Goal: Task Accomplishment & Management: Manage account settings

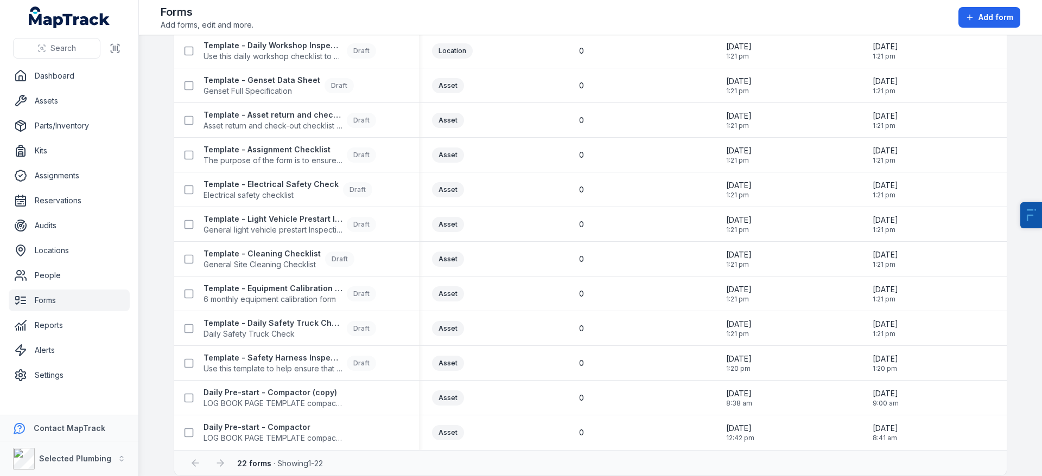
scroll to position [434, 0]
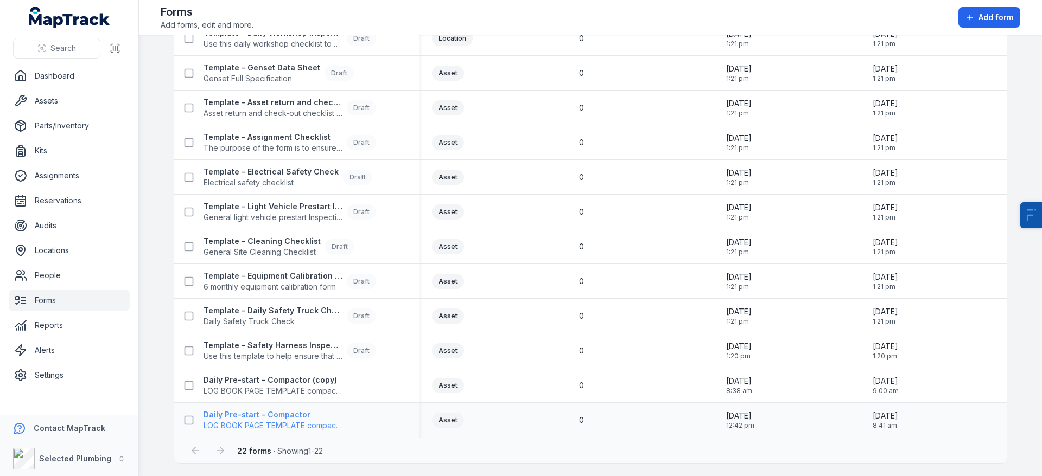
click at [273, 425] on span "LOG BOOK PAGE TEMPLATE compactor" at bounding box center [272, 425] width 139 height 11
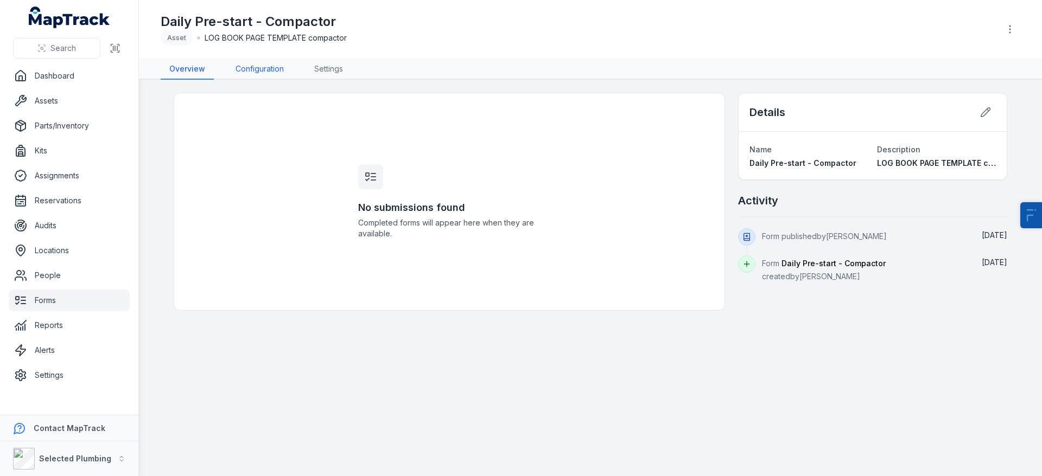
click at [253, 67] on link "Configuration" at bounding box center [260, 69] width 66 height 21
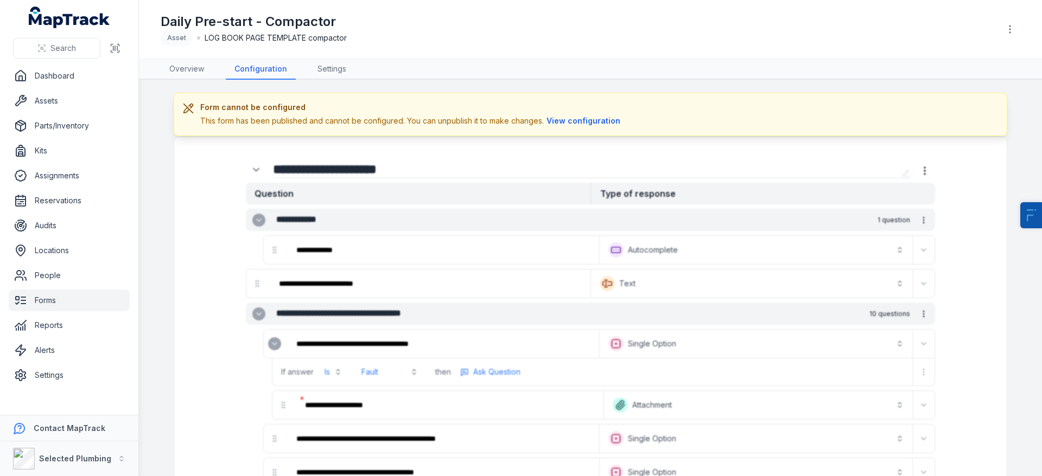
click at [558, 122] on button "View configuration" at bounding box center [583, 121] width 79 height 12
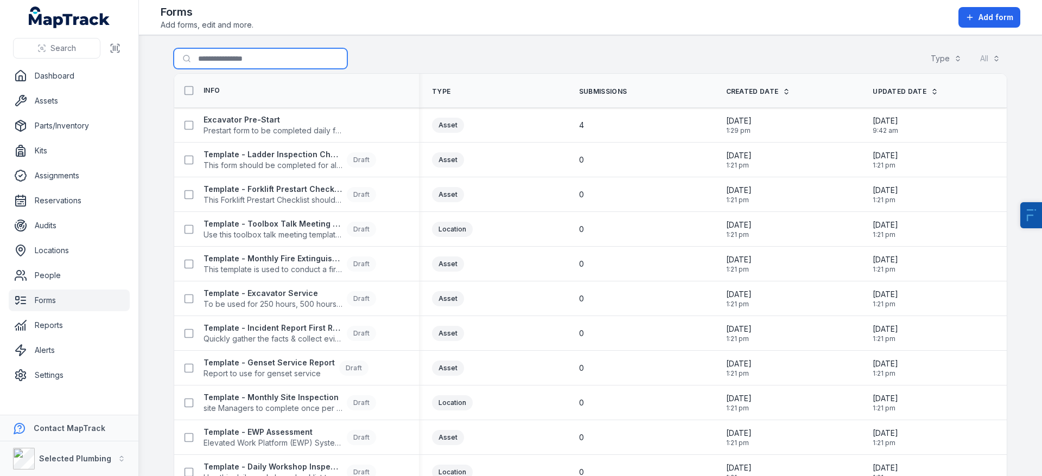
click at [251, 61] on input "Search for forms" at bounding box center [261, 58] width 174 height 21
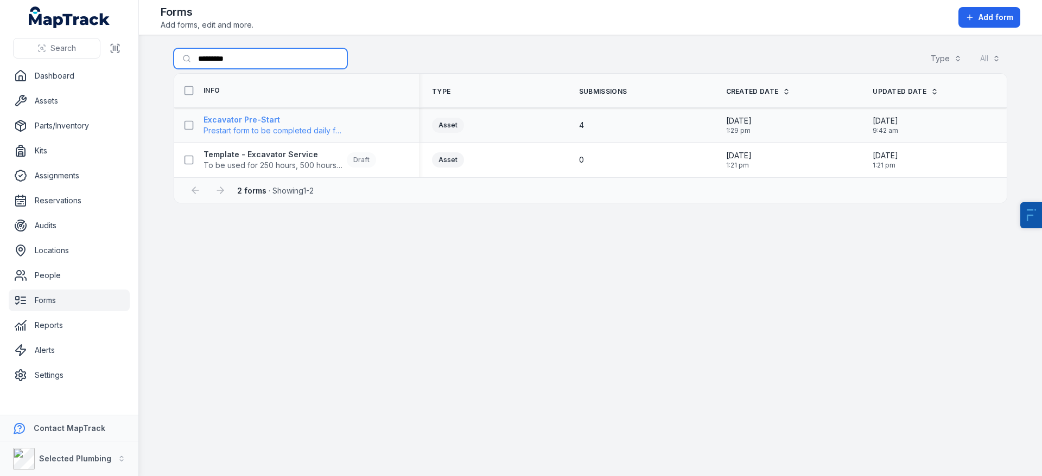
type input "*********"
click at [241, 122] on strong "Excavator Pre-Start" at bounding box center [272, 119] width 139 height 11
click at [283, 124] on strong "Excavator Pre-Start" at bounding box center [272, 119] width 139 height 11
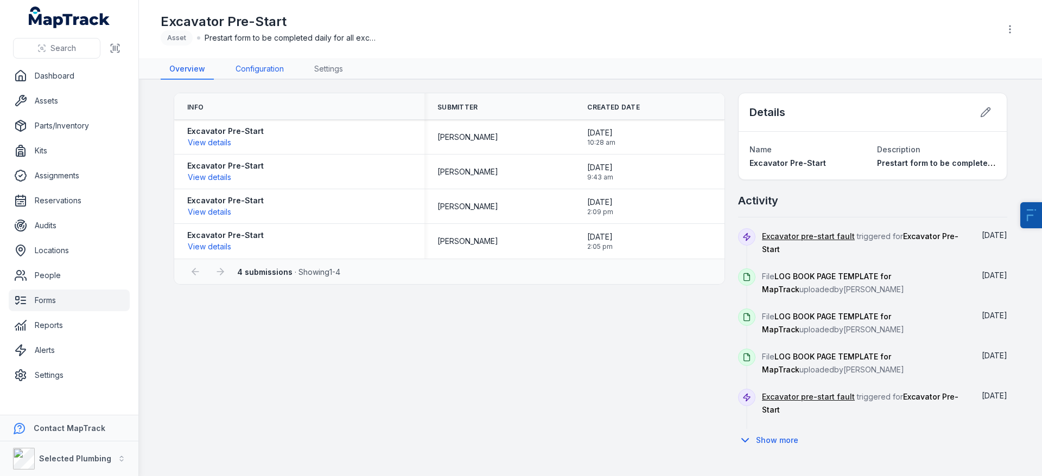
click at [266, 67] on link "Configuration" at bounding box center [260, 69] width 66 height 21
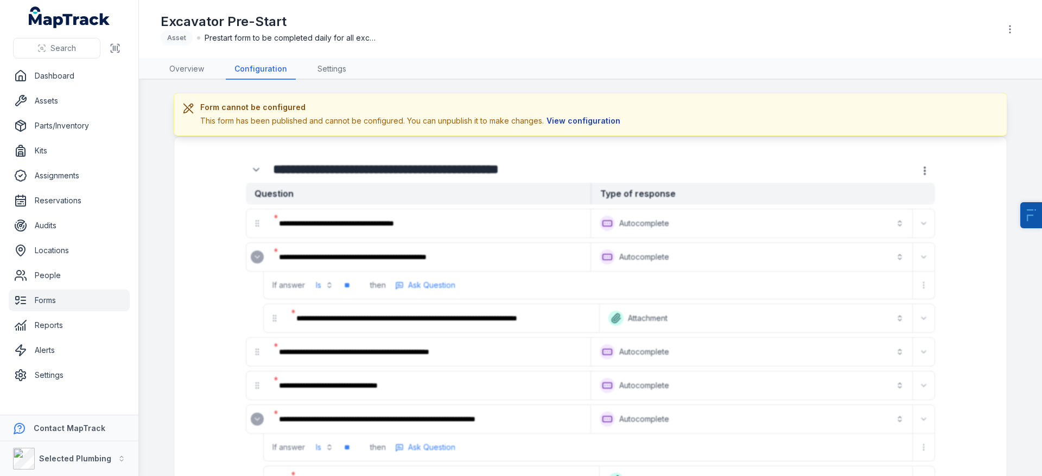
click at [604, 126] on button "View configuration" at bounding box center [583, 121] width 79 height 12
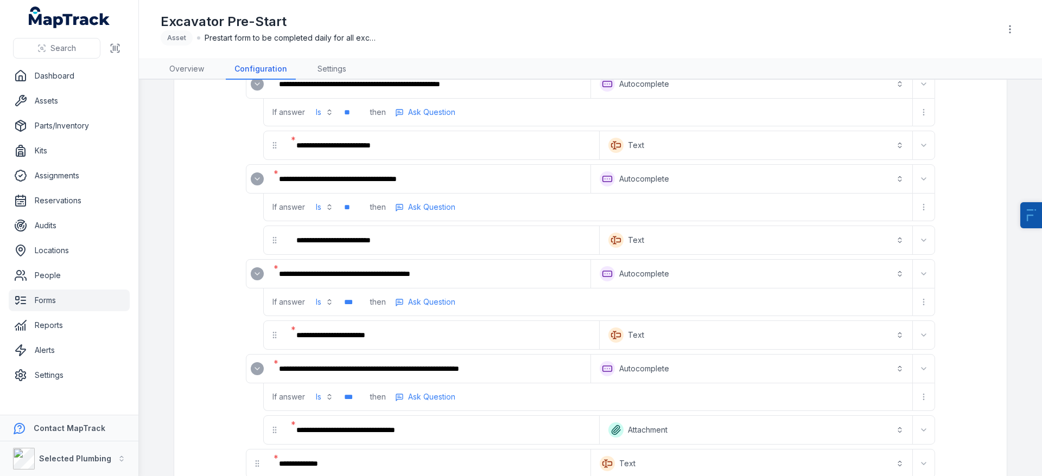
scroll to position [1837, 0]
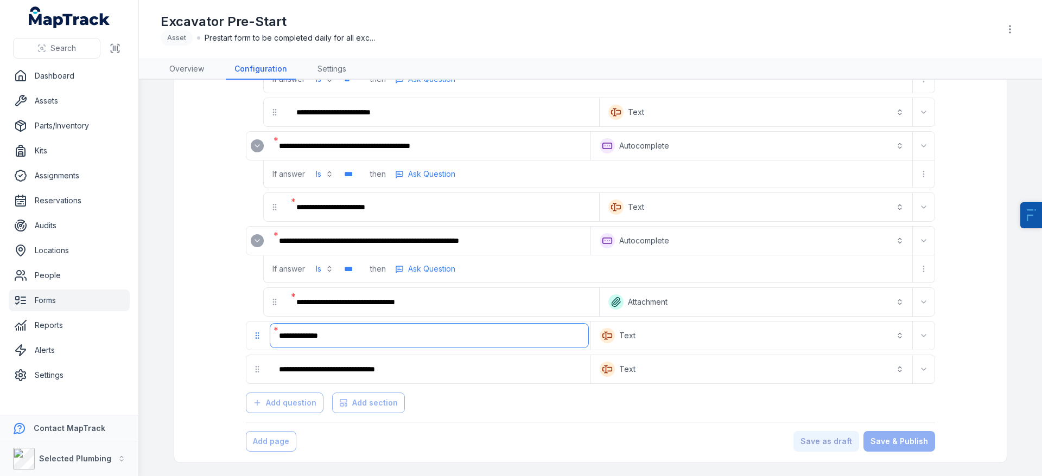
drag, startPoint x: 338, startPoint y: 338, endPoint x: 266, endPoint y: 332, distance: 71.9
click at [266, 332] on div "**********" at bounding box center [418, 336] width 344 height 28
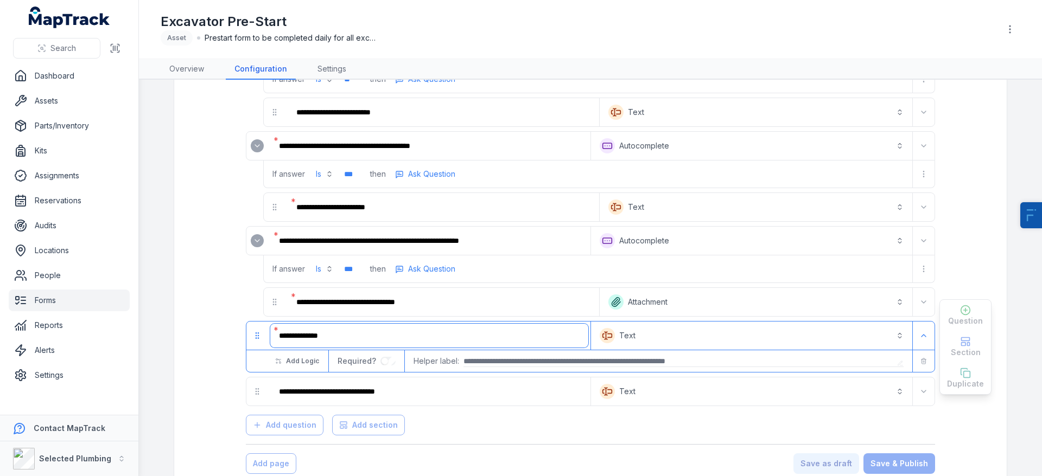
scroll to position [1859, 0]
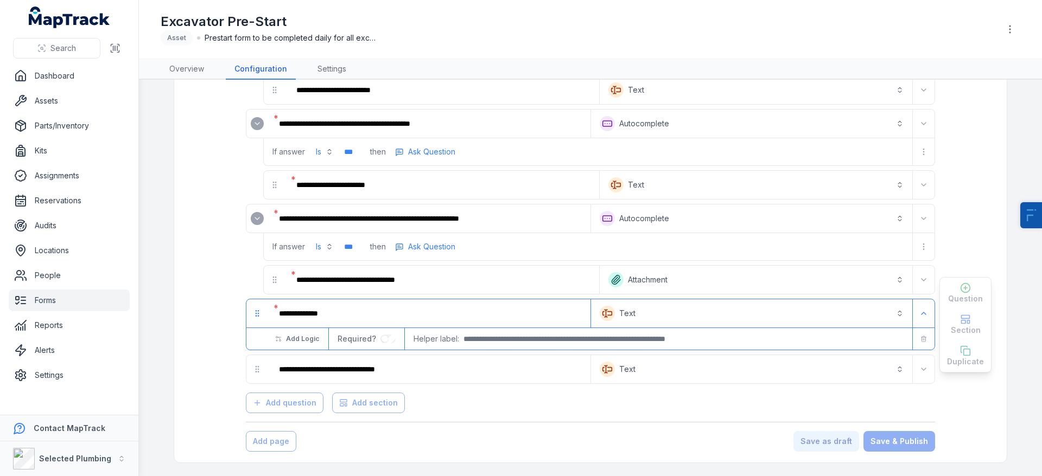
click at [618, 314] on button "Text *******" at bounding box center [751, 314] width 317 height 24
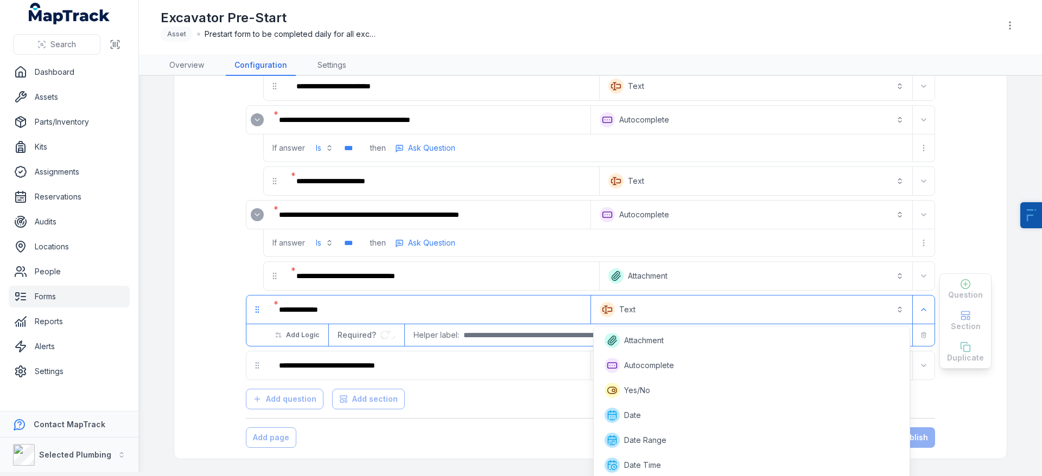
scroll to position [226, 0]
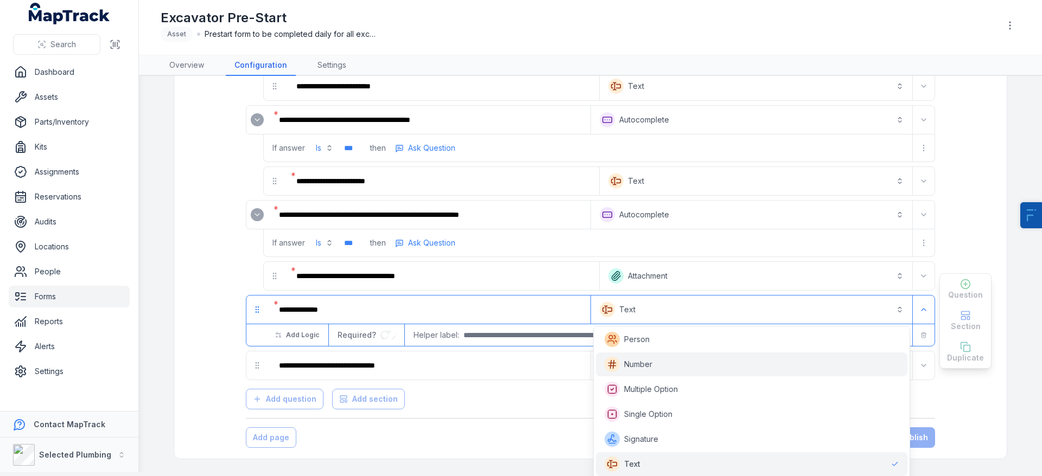
click at [651, 366] on span "Number" at bounding box center [638, 364] width 28 height 11
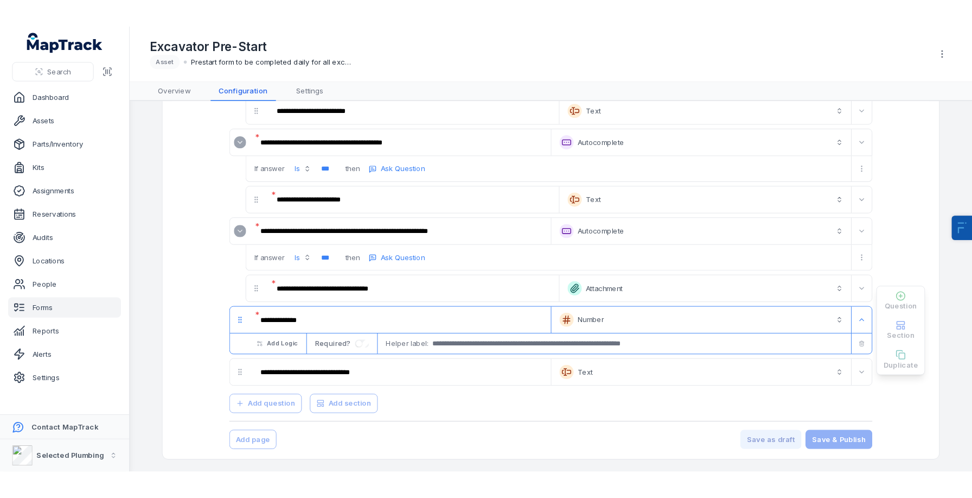
scroll to position [0, 0]
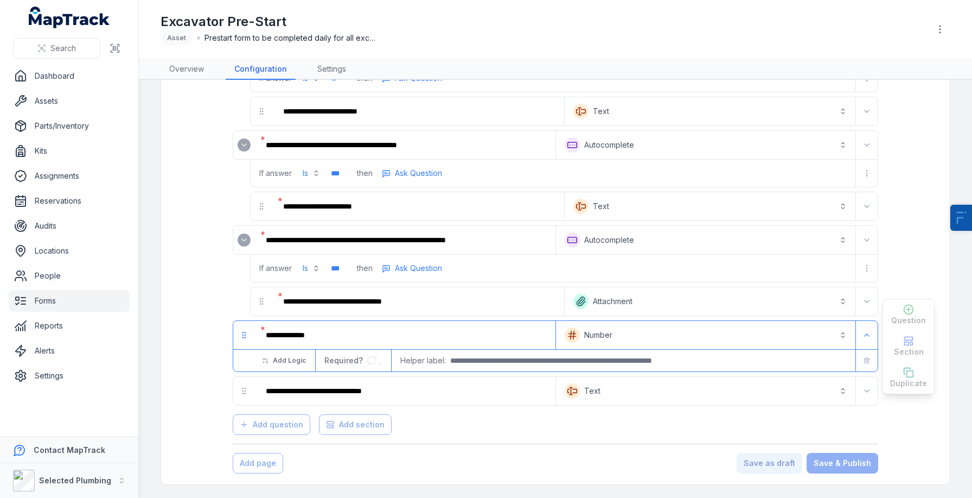
scroll to position [1838, 0]
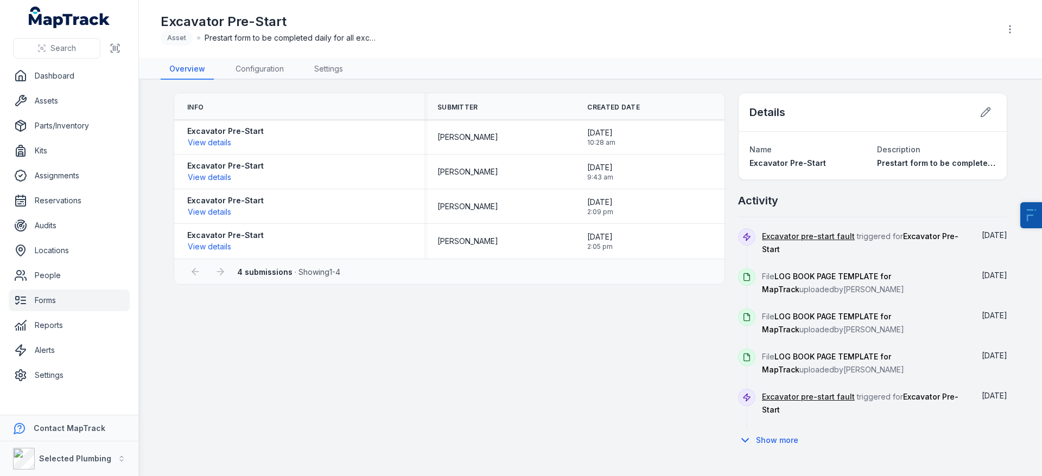
click at [248, 84] on main "Info Submitter Created Date Excavator Pre-Start View details [PERSON_NAME] [DAT…" at bounding box center [590, 278] width 903 height 397
click at [258, 79] on link "Configuration" at bounding box center [260, 69] width 66 height 21
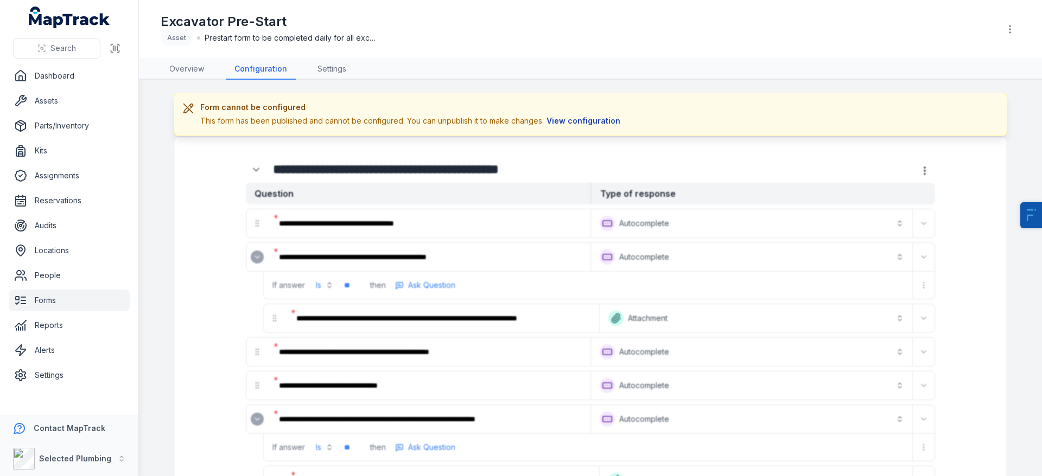
click at [563, 123] on button "View configuration" at bounding box center [583, 121] width 79 height 12
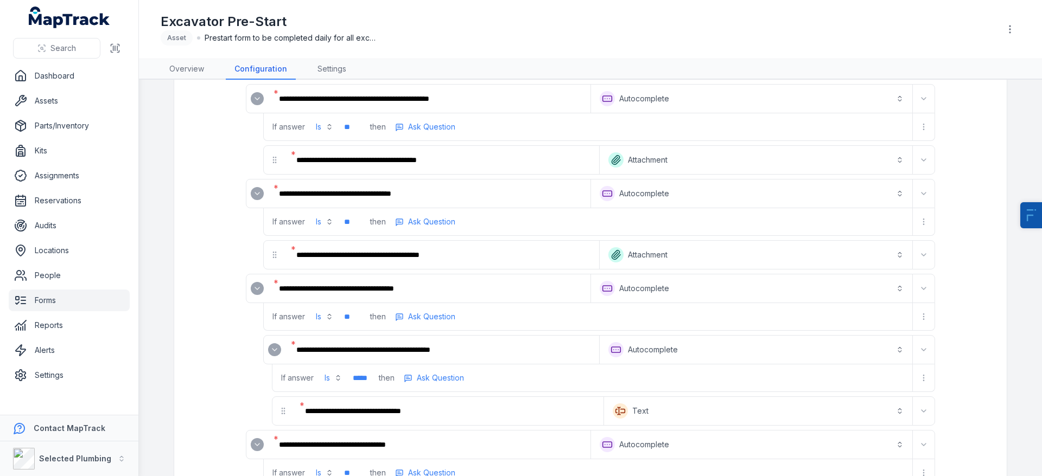
scroll to position [375, 0]
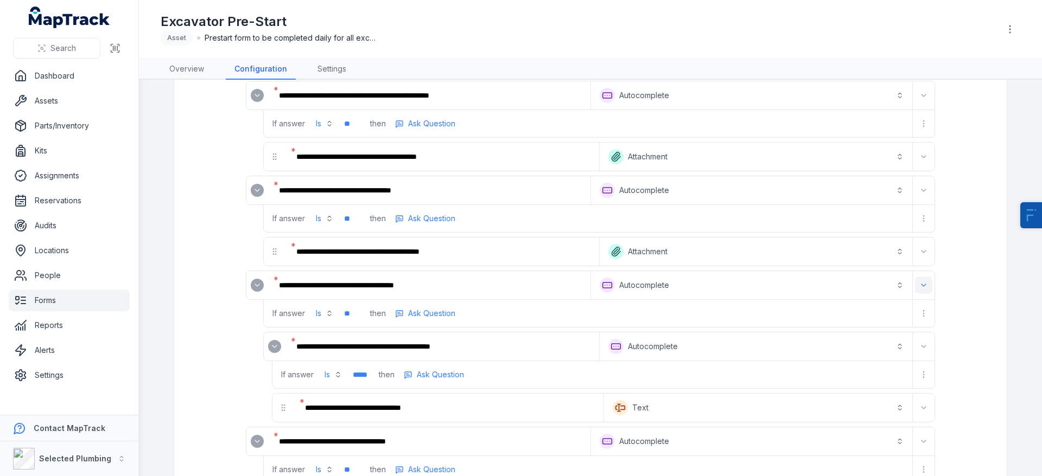
click at [931, 285] on button "Expand" at bounding box center [923, 285] width 17 height 17
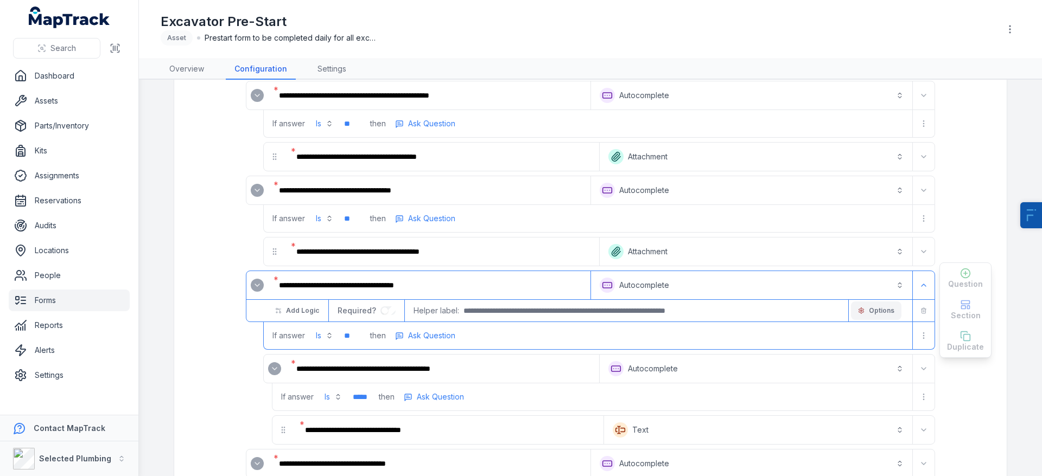
click at [882, 316] on button "Options" at bounding box center [876, 311] width 50 height 18
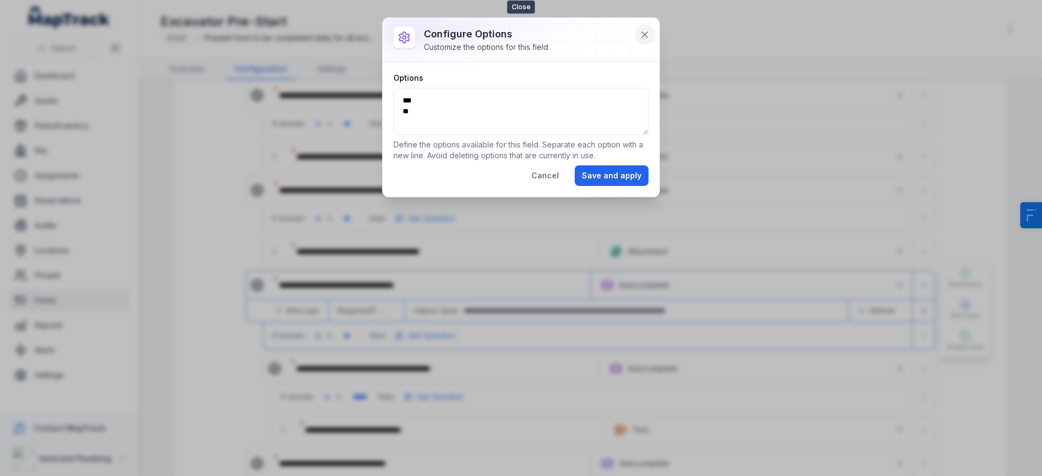
click at [640, 36] on icon at bounding box center [644, 34] width 11 height 11
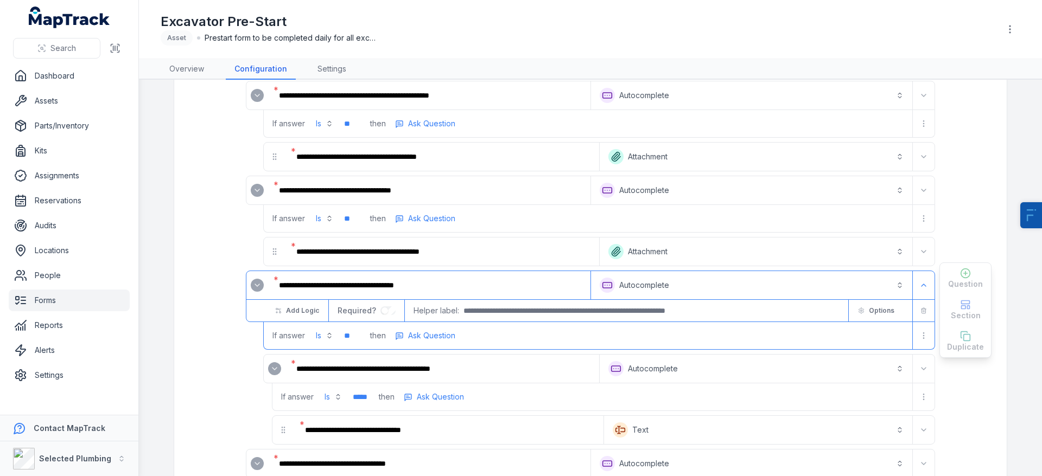
click at [633, 279] on button "**********" at bounding box center [751, 285] width 317 height 24
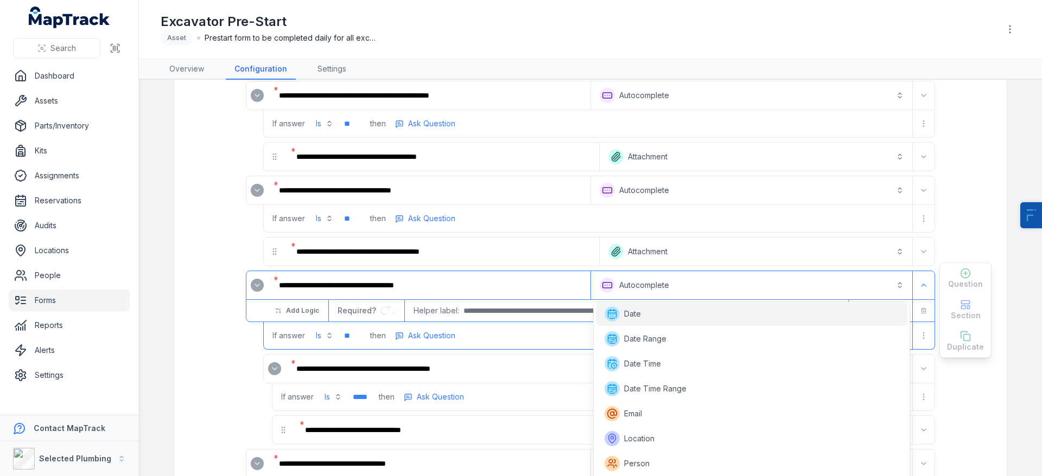
scroll to position [87, 0]
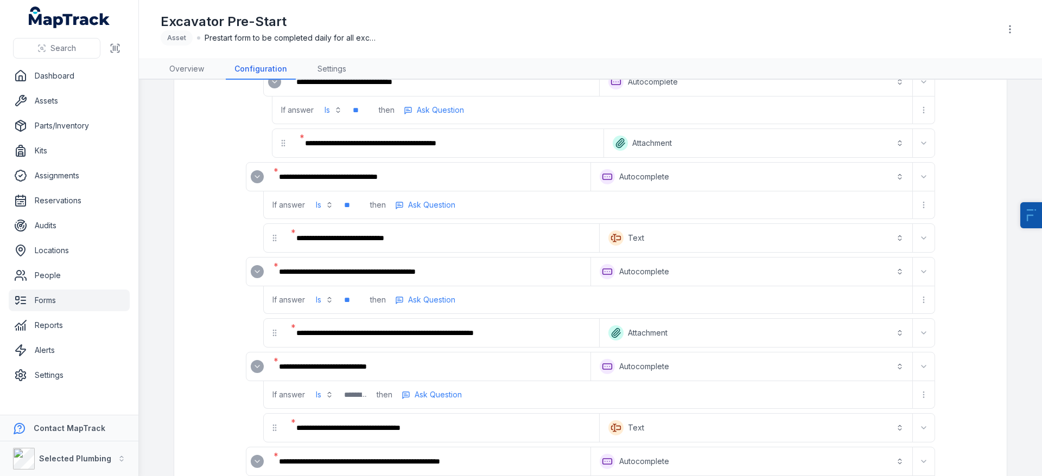
scroll to position [1365, 0]
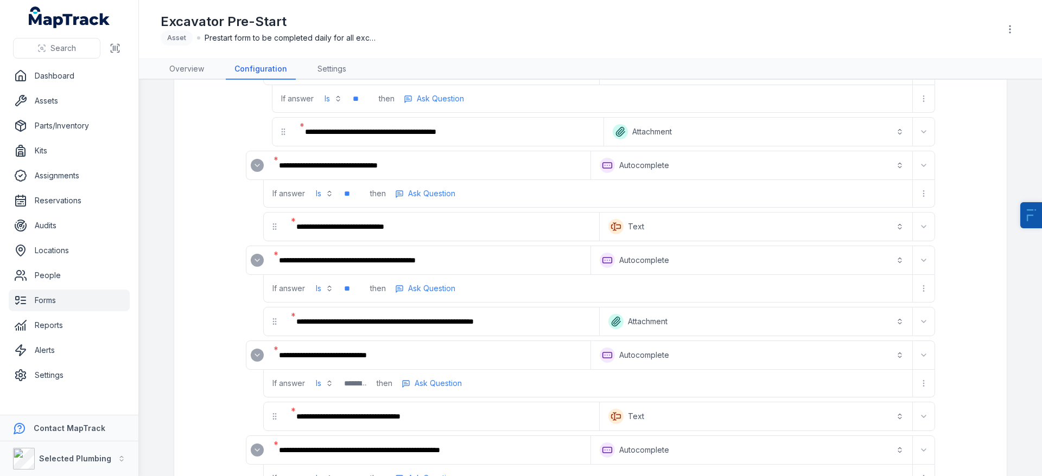
click at [889, 265] on button "**********" at bounding box center [751, 260] width 317 height 24
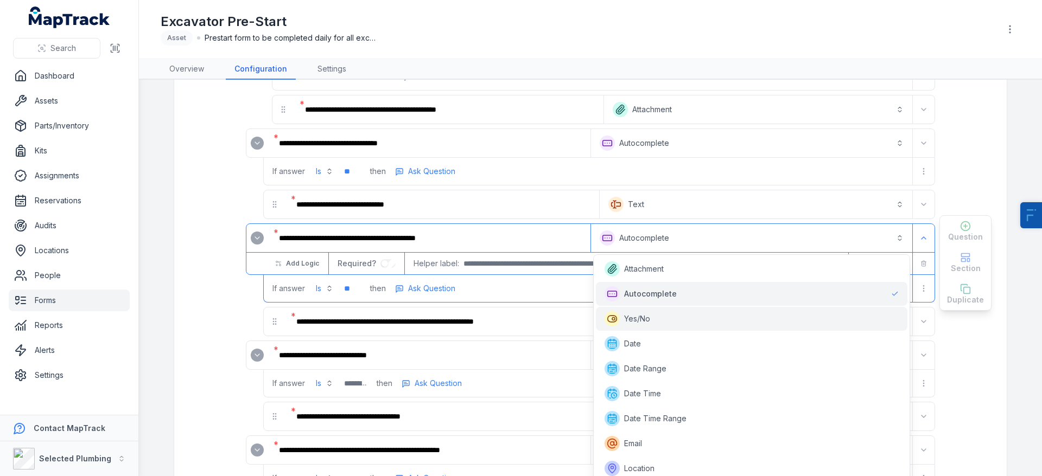
click at [800, 324] on div "Yes/No" at bounding box center [751, 318] width 294 height 15
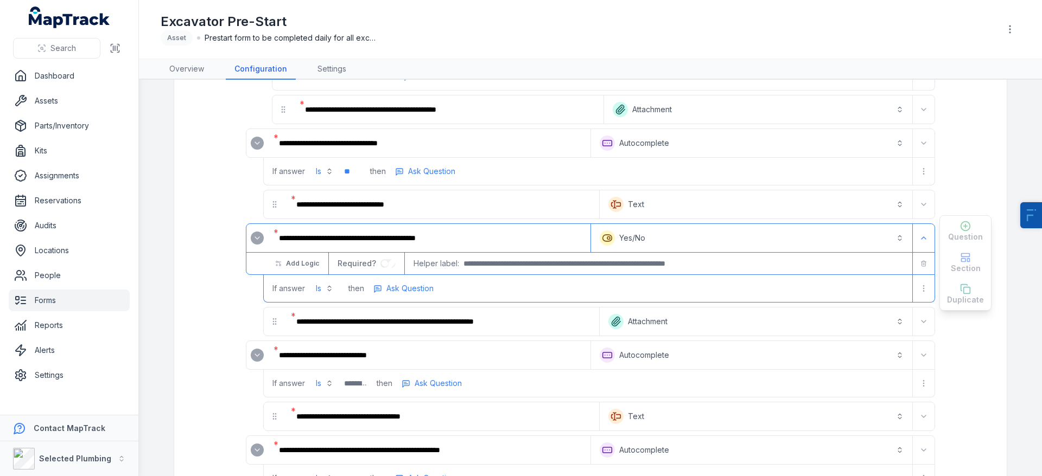
click at [326, 278] on div "If answer Is" at bounding box center [302, 288] width 76 height 27
click at [326, 285] on button "Is" at bounding box center [324, 289] width 30 height 20
click at [462, 294] on div "If answer Is then Ask Question" at bounding box center [599, 288] width 671 height 27
click at [626, 243] on button "**********" at bounding box center [751, 238] width 317 height 24
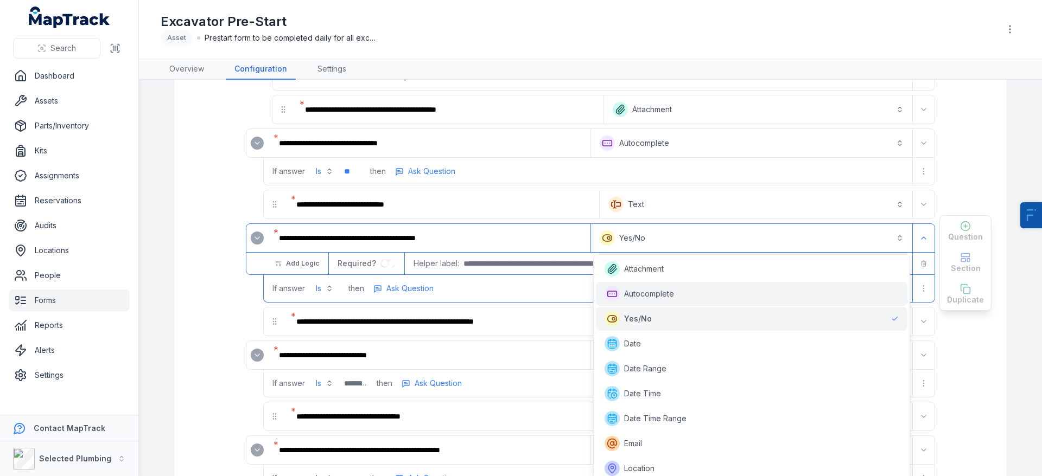
click at [638, 302] on div "Autocomplete" at bounding box center [751, 294] width 311 height 24
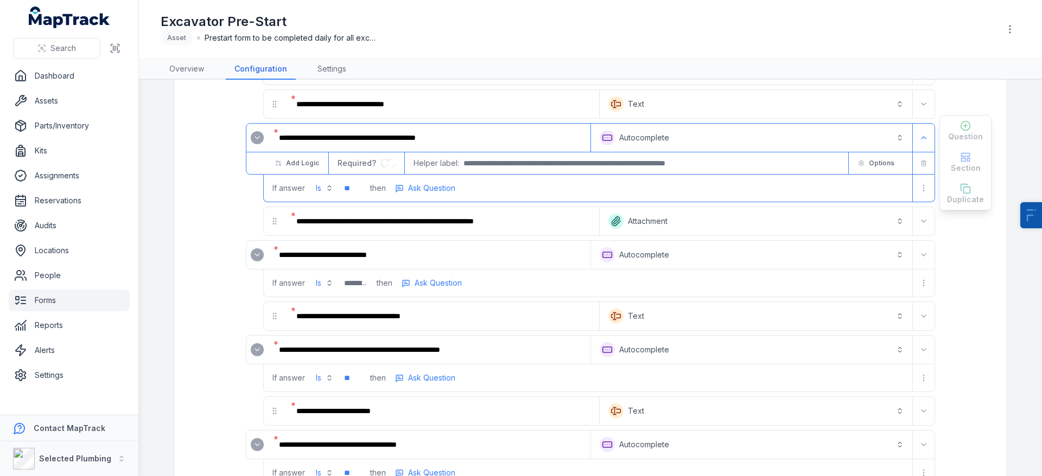
scroll to position [1470, 0]
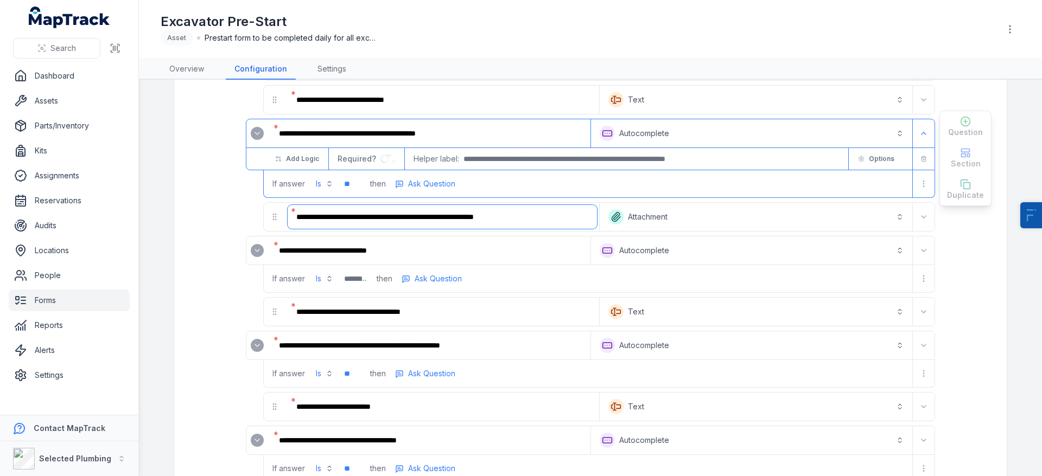
click at [339, 220] on input "**********" at bounding box center [442, 217] width 309 height 24
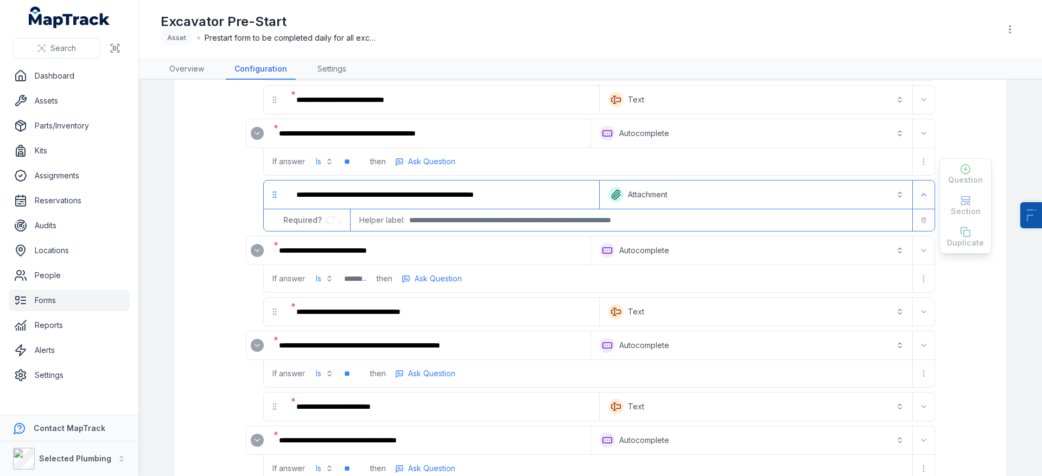
click at [360, 174] on div "**" at bounding box center [352, 161] width 17 height 27
click at [353, 188] on input "**********" at bounding box center [442, 195] width 309 height 24
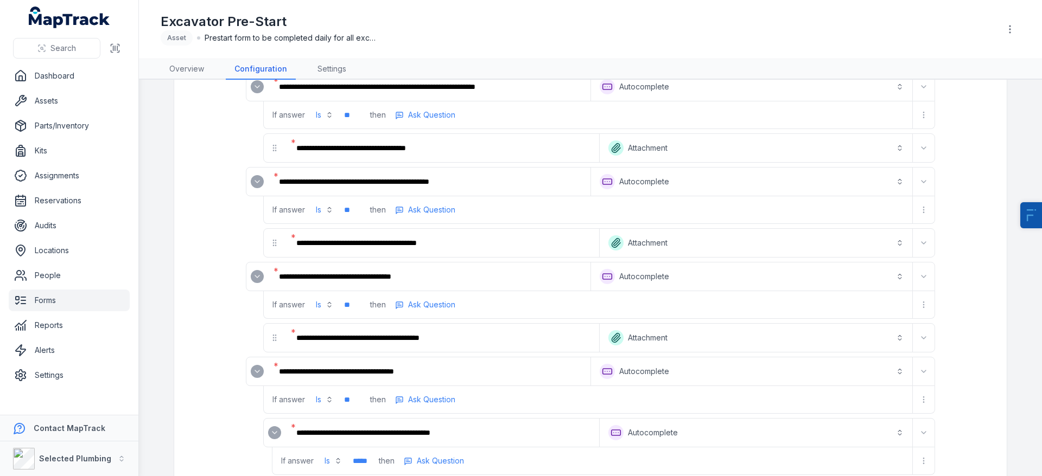
scroll to position [0, 0]
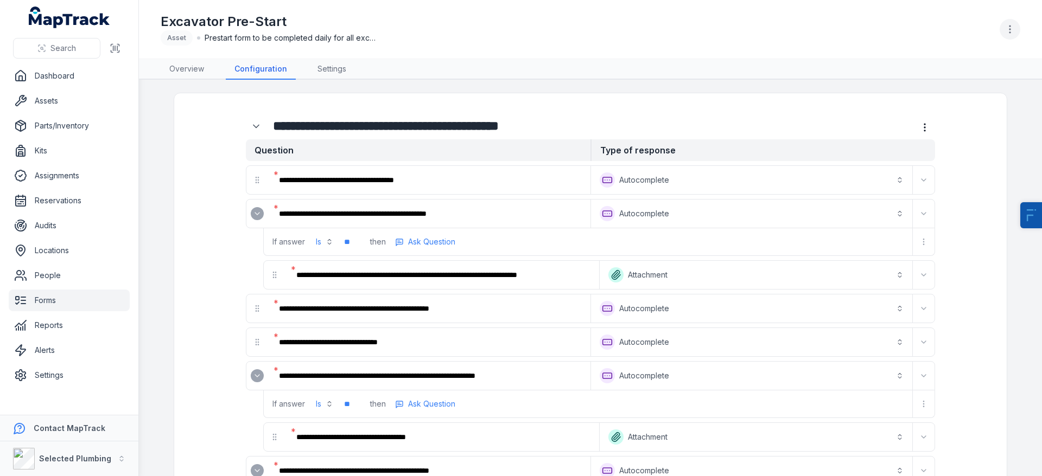
click at [1004, 36] on button "button" at bounding box center [1009, 29] width 21 height 21
click at [862, 36] on div "Excavator Pre-Start Asset Prestart form to be completed daily for all excavator…" at bounding box center [590, 29] width 859 height 50
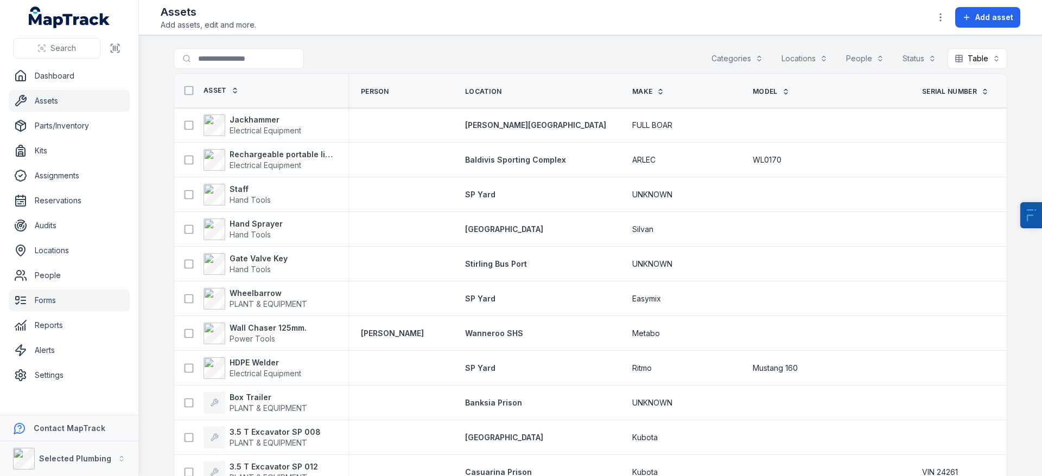
click at [60, 299] on link "Forms" at bounding box center [69, 301] width 121 height 22
click at [257, 63] on input "Search for assets" at bounding box center [261, 58] width 174 height 21
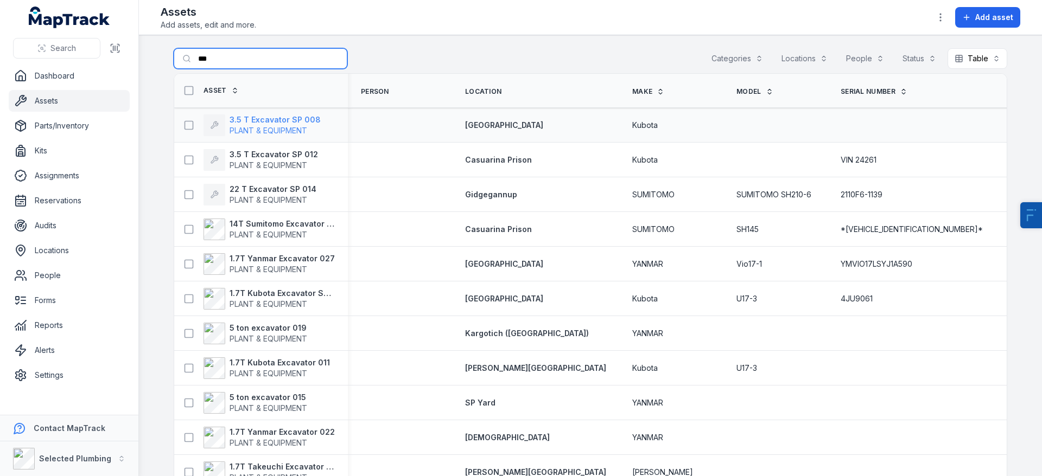
type input "***"
click at [275, 117] on strong "3.5 T Excavator SP 008" at bounding box center [275, 119] width 91 height 11
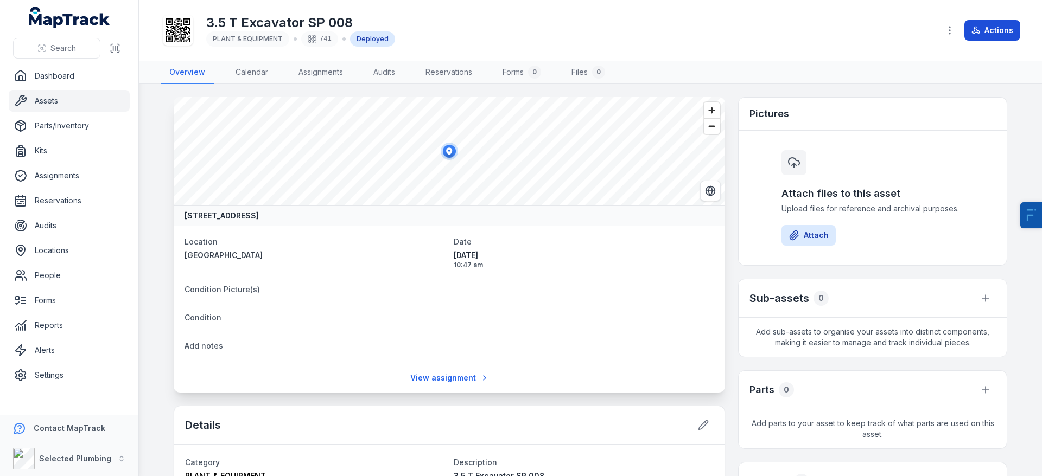
click at [1009, 33] on button "Actions" at bounding box center [992, 30] width 56 height 21
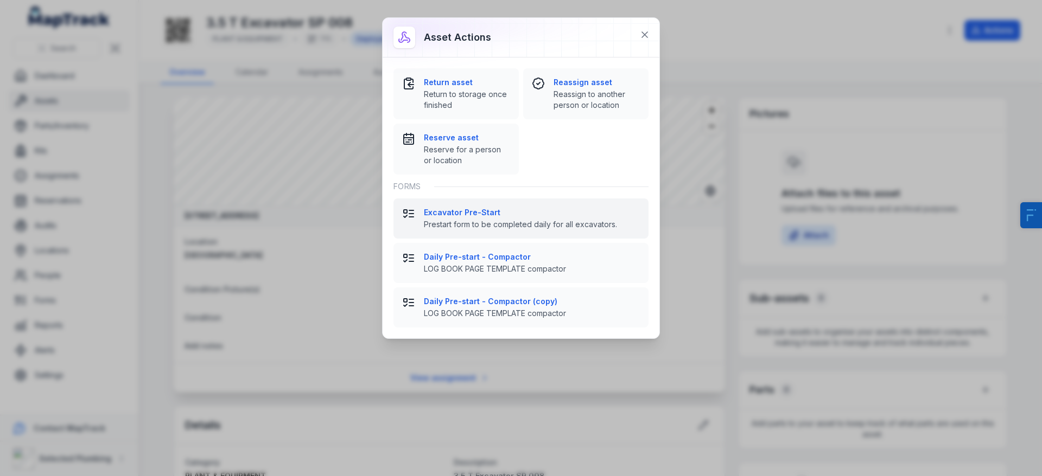
click at [473, 218] on strong "Excavator Pre-Start" at bounding box center [532, 212] width 216 height 11
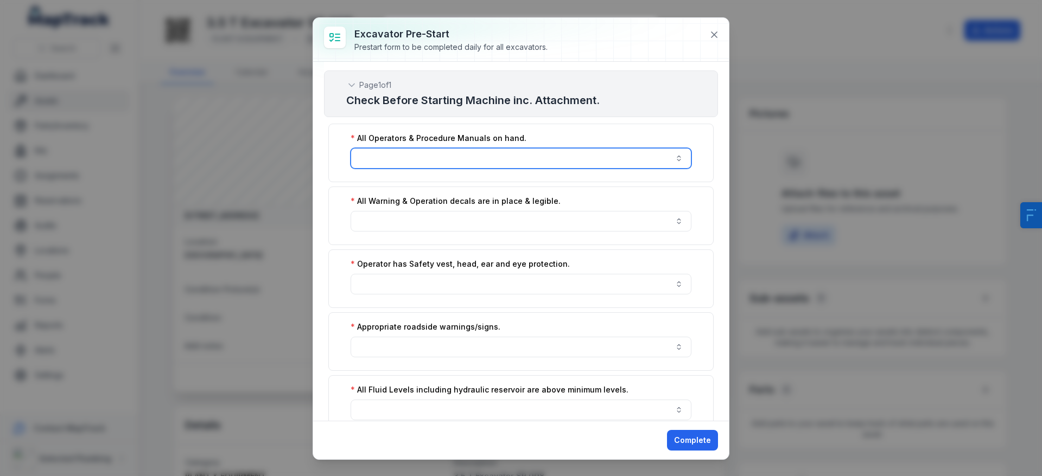
click at [484, 162] on input ":r1c:-form-item-label" at bounding box center [521, 158] width 341 height 21
type input "*"
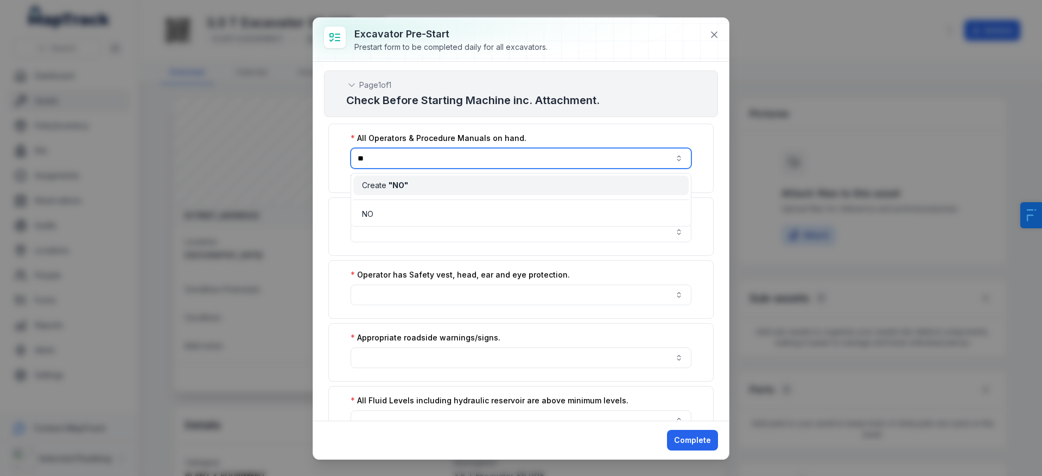
type input "*"
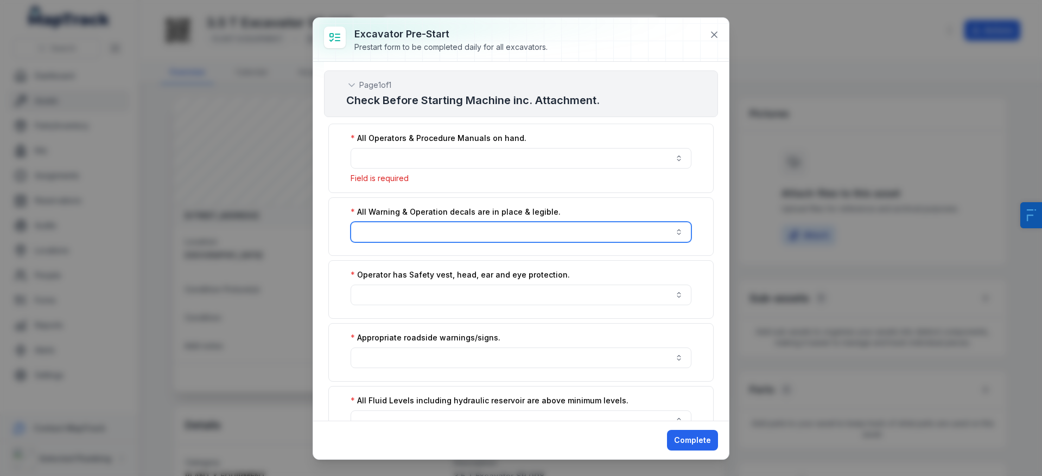
click at [431, 233] on input ":r1g:-form-item-label" at bounding box center [521, 232] width 341 height 21
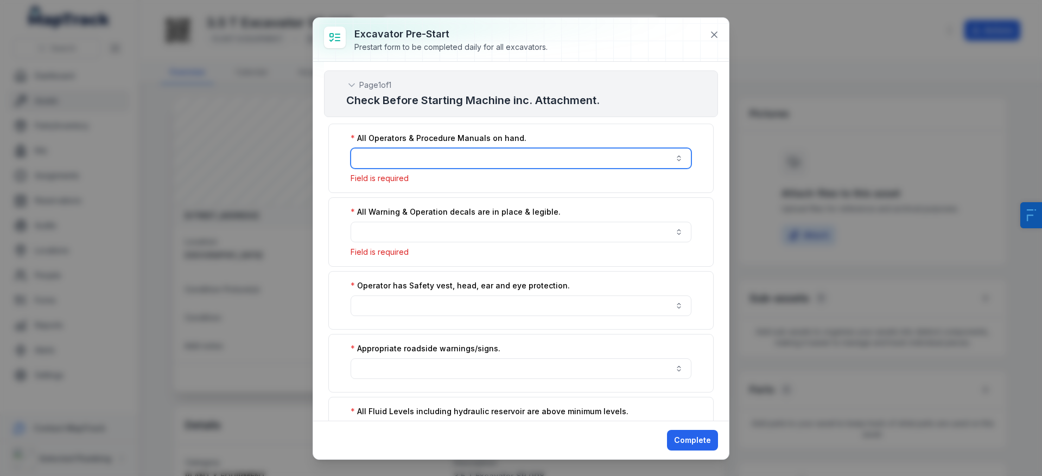
click at [514, 160] on input ":r1c:-form-item-label" at bounding box center [521, 158] width 341 height 21
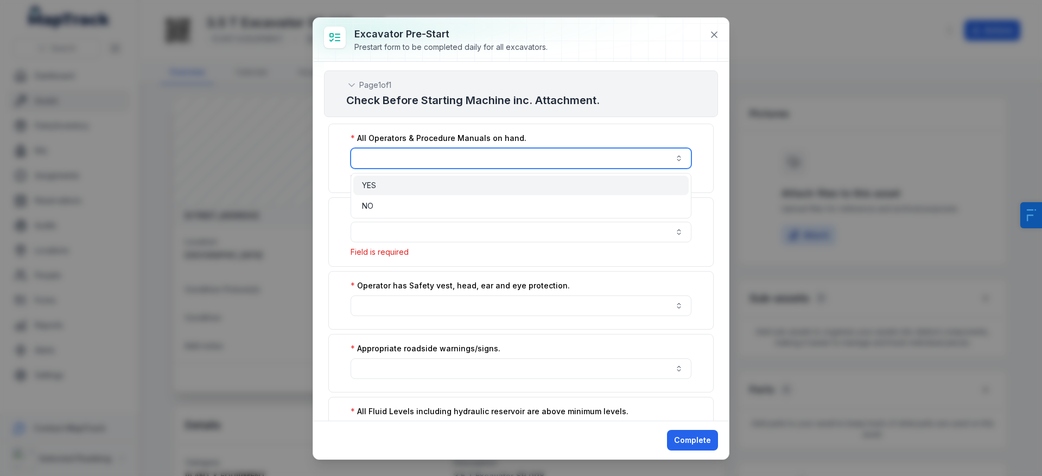
type input "***"
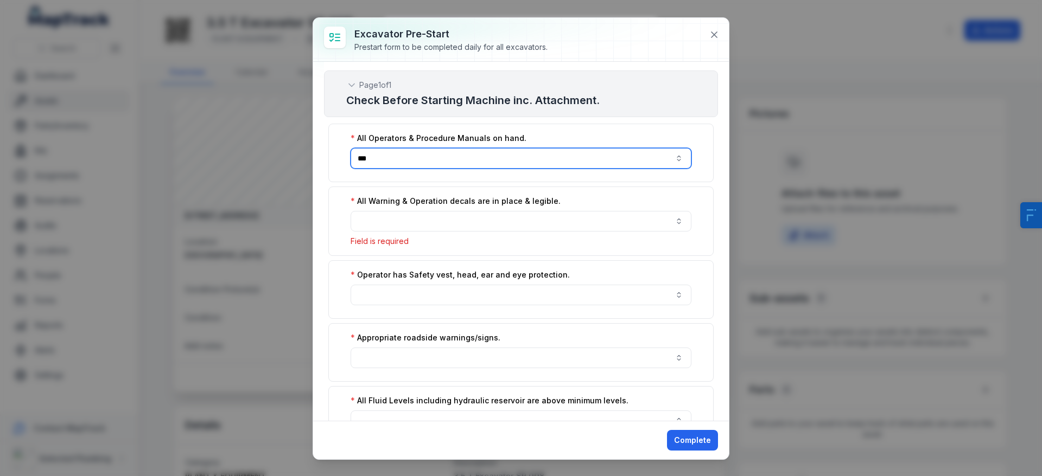
click at [455, 188] on div "YES" at bounding box center [521, 185] width 318 height 11
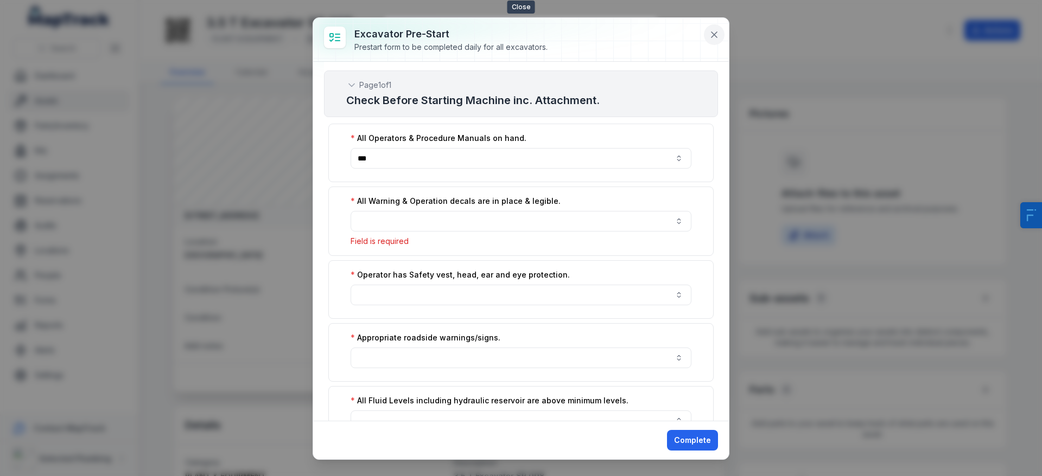
click at [721, 35] on button at bounding box center [714, 34] width 21 height 21
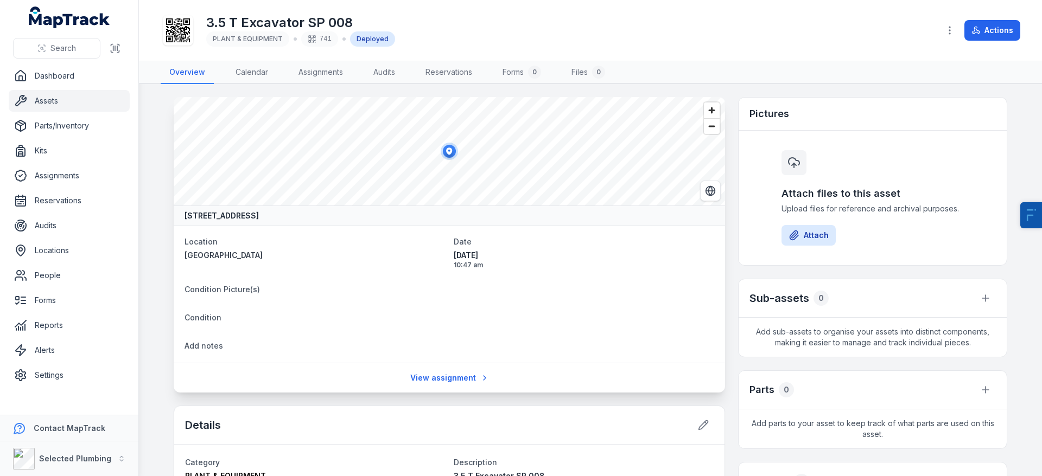
click at [685, 42] on div "3.5 T Excavator SP 008 PLANT & EQUIPMENT 741 Deployed" at bounding box center [546, 30] width 770 height 35
click at [44, 100] on link "Assets" at bounding box center [69, 101] width 121 height 22
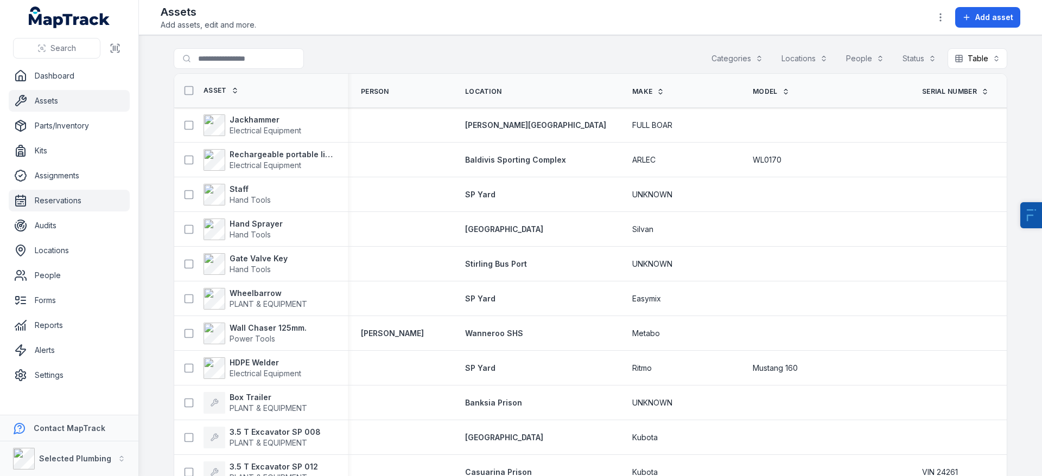
click at [52, 196] on link "Reservations" at bounding box center [69, 201] width 121 height 22
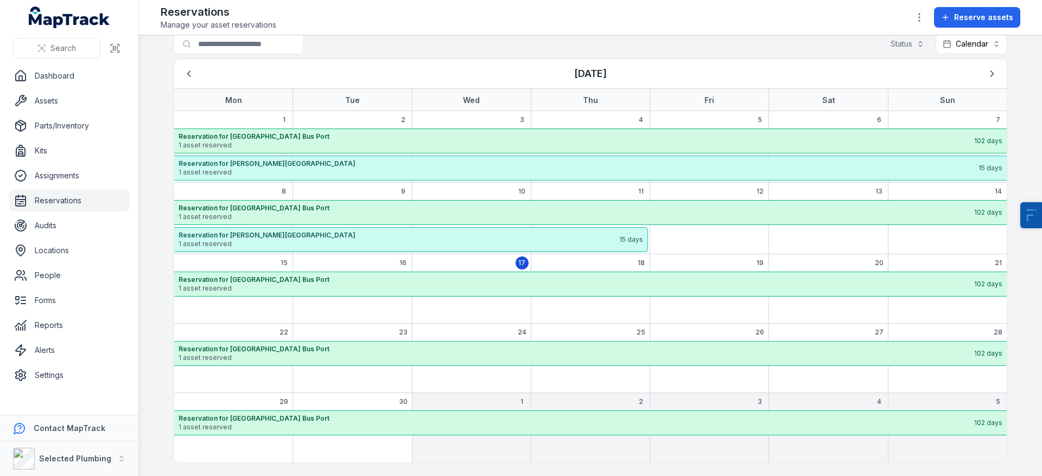
scroll to position [14, 0]
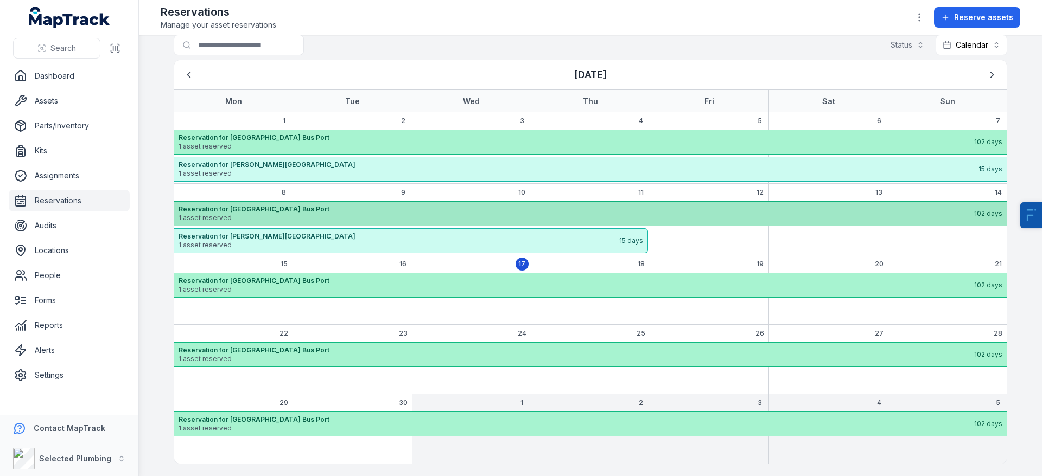
click at [227, 214] on span "1 asset reserved" at bounding box center [576, 218] width 794 height 9
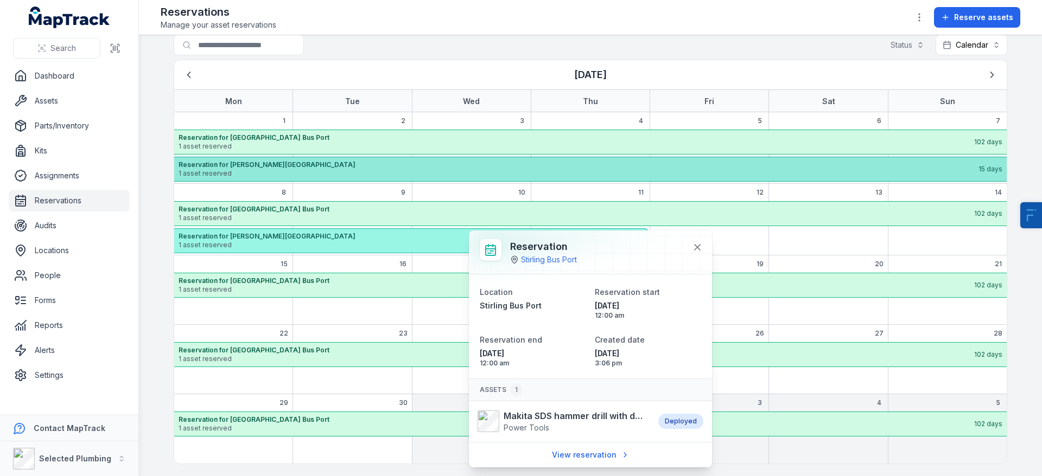
click at [247, 175] on span "1 asset reserved" at bounding box center [578, 173] width 799 height 9
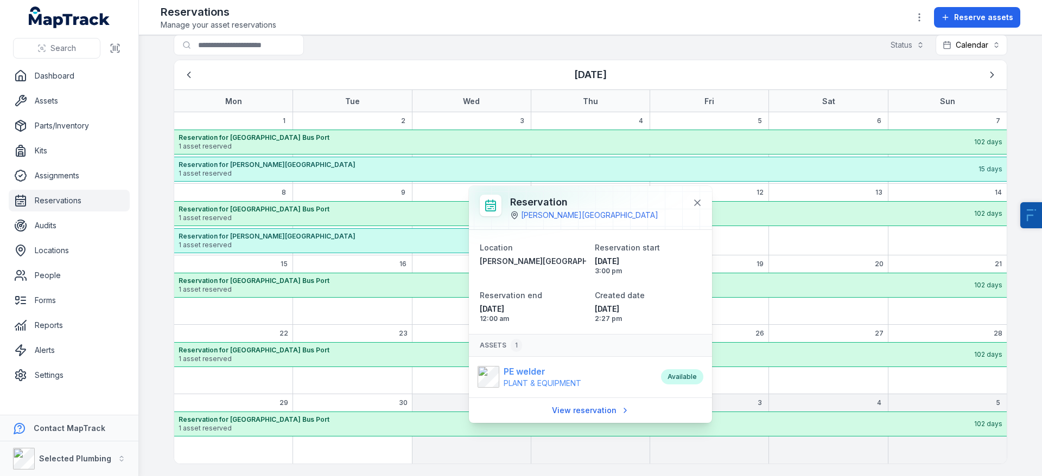
click at [517, 376] on strong "PE welder" at bounding box center [543, 371] width 78 height 13
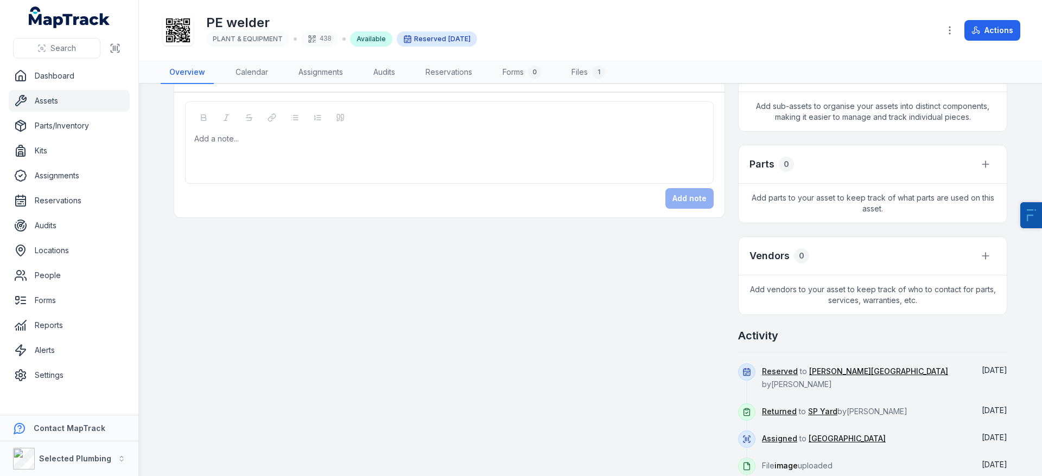
scroll to position [442, 0]
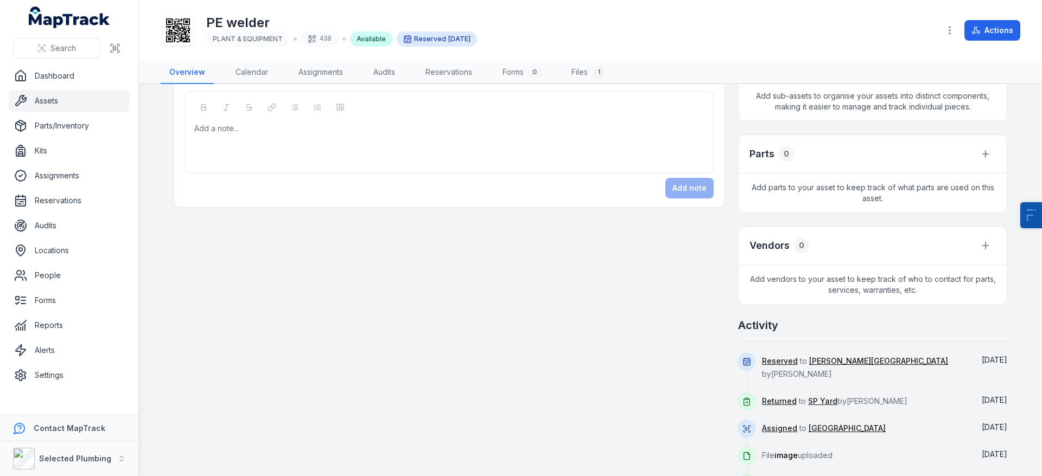
drag, startPoint x: 842, startPoint y: 377, endPoint x: 778, endPoint y: 378, distance: 64.0
click at [778, 378] on div "Reserved to Hale School Science Building Main Works by Damian McGregor" at bounding box center [864, 373] width 204 height 40
click at [903, 380] on div "Reserved to Hale School Science Building Main Works by Damian McGregor" at bounding box center [864, 373] width 204 height 40
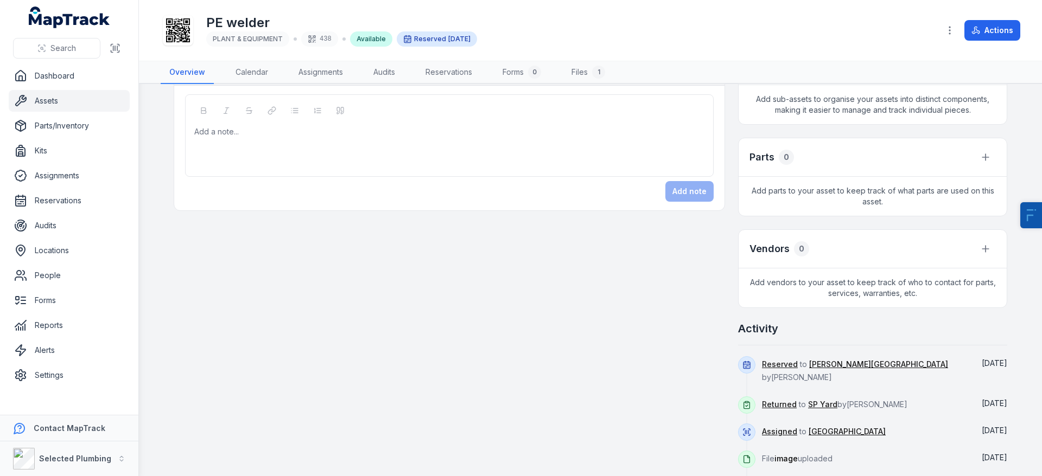
scroll to position [438, 0]
click at [831, 367] on link "Hale School Science Building Main Works" at bounding box center [878, 365] width 139 height 11
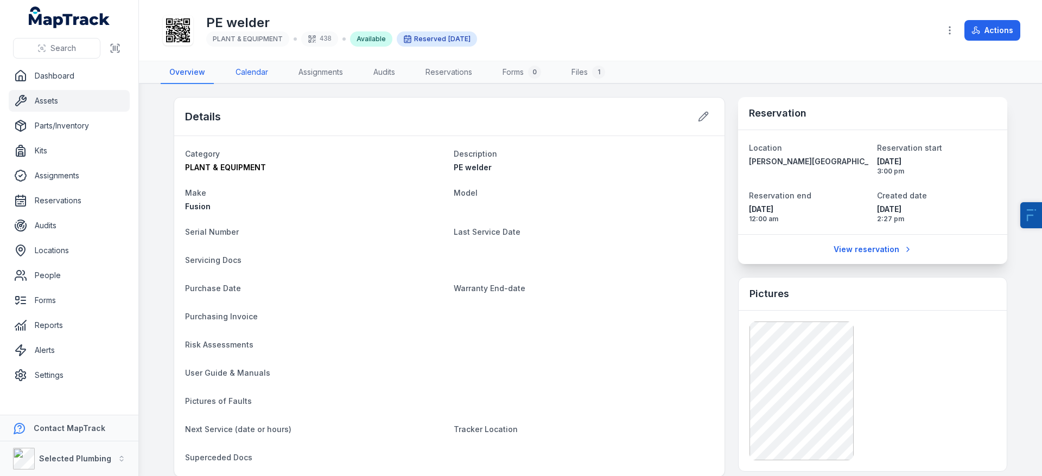
click at [254, 64] on link "Calendar" at bounding box center [252, 72] width 50 height 23
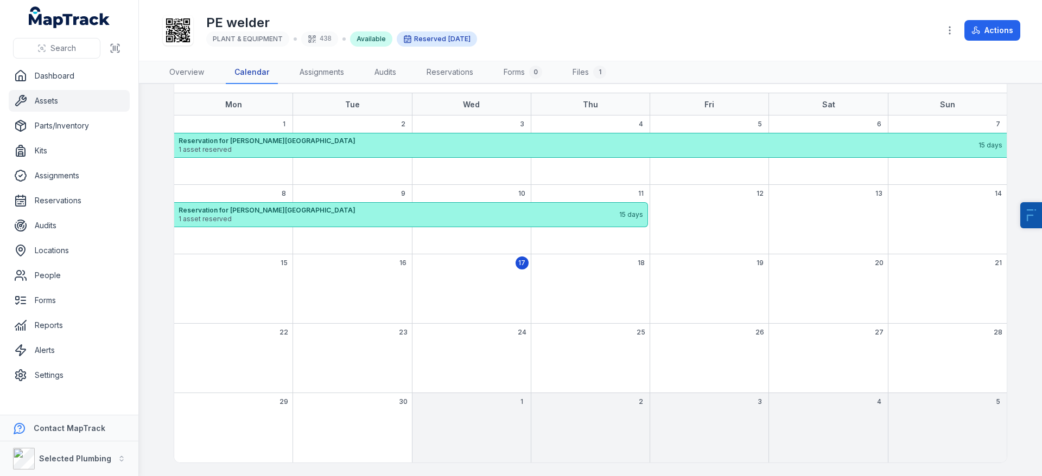
scroll to position [34, 0]
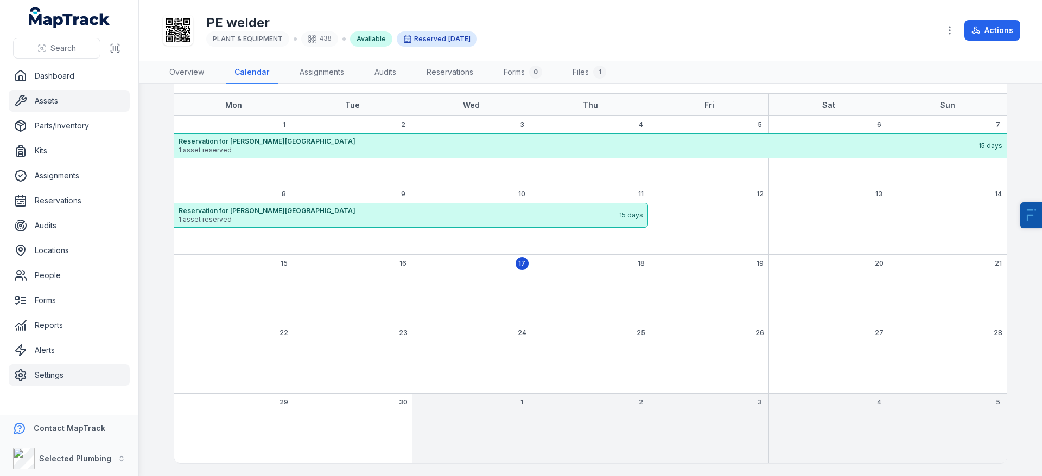
click at [71, 377] on link "Settings" at bounding box center [69, 376] width 121 height 22
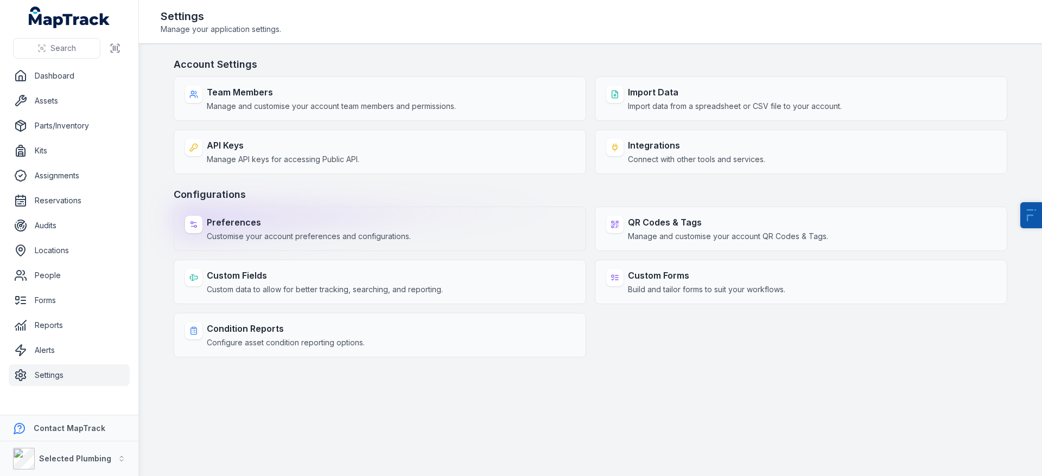
click at [266, 237] on span "Customise your account preferences and configurations." at bounding box center [309, 236] width 204 height 11
select select "****"
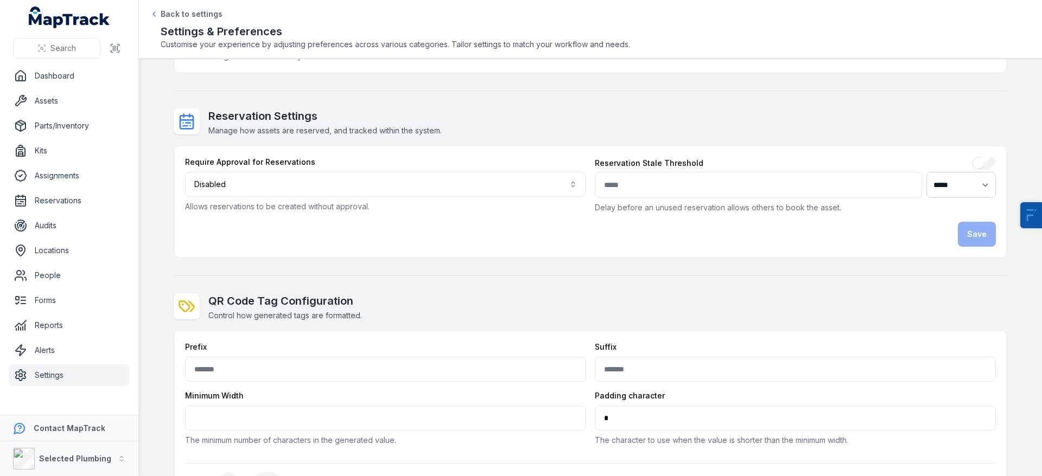
scroll to position [116, 0]
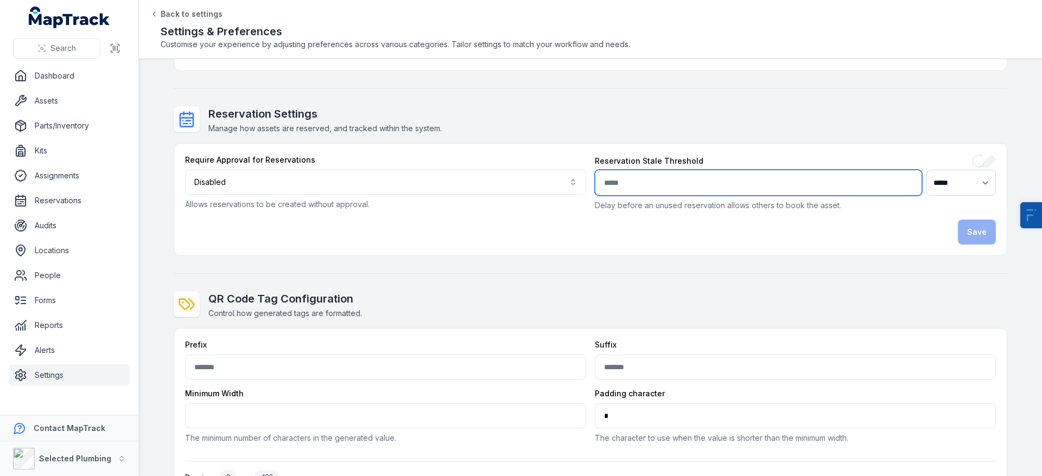
click at [619, 170] on input "*" at bounding box center [758, 183] width 327 height 26
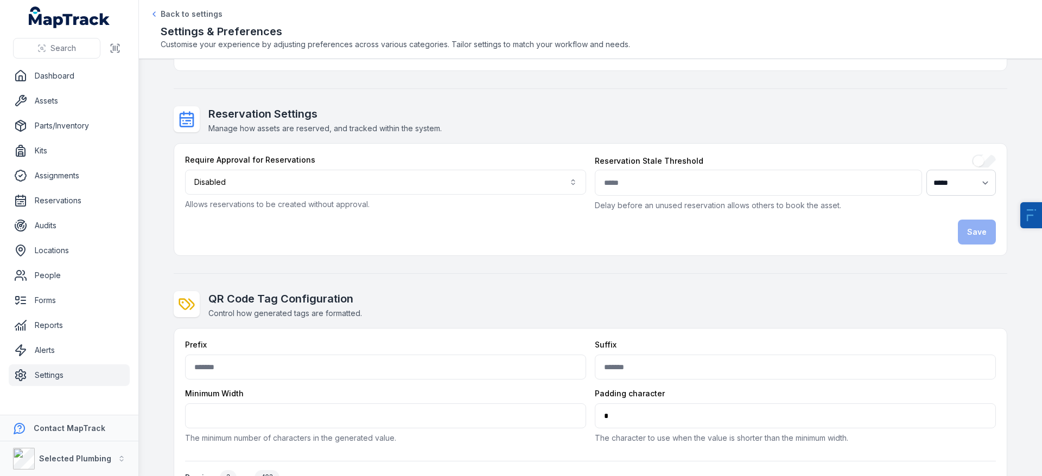
click at [678, 150] on div "Require Approval for Reservations Disabled ******** Allows reservations to be c…" at bounding box center [590, 200] width 832 height 112
click at [51, 379] on link "Settings" at bounding box center [69, 376] width 121 height 22
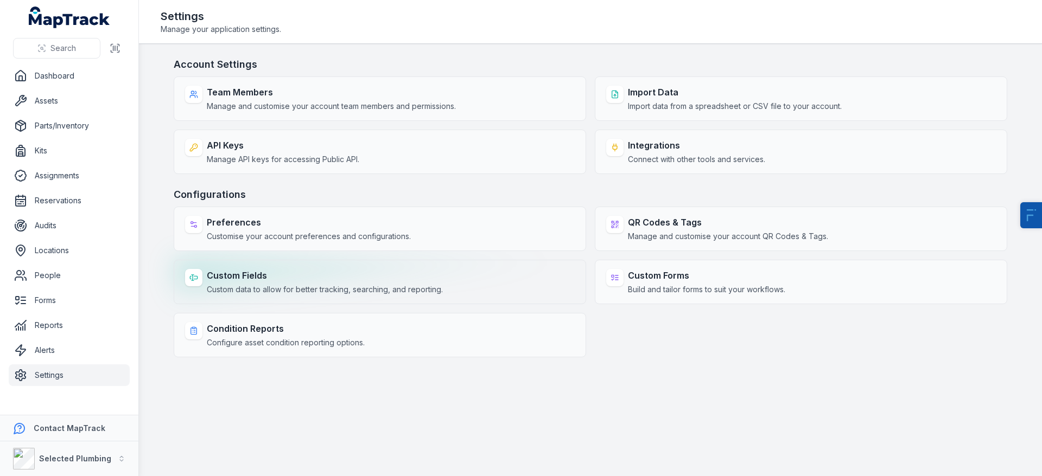
click at [290, 281] on strong "Custom Fields" at bounding box center [325, 275] width 236 height 13
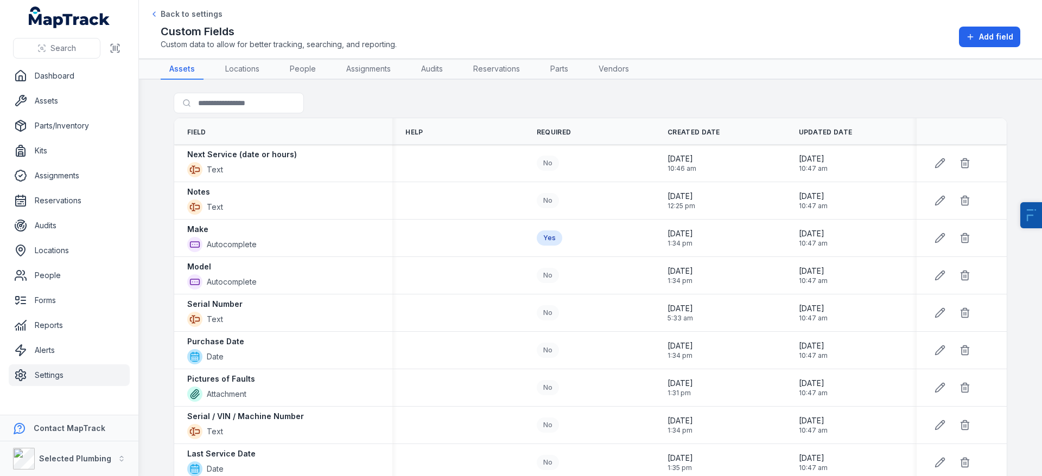
click at [974, 48] on div "Custom Fields Custom data to allow for better tracking, searching, and reportin…" at bounding box center [590, 37] width 859 height 26
click at [968, 31] on button "Add field" at bounding box center [989, 37] width 61 height 21
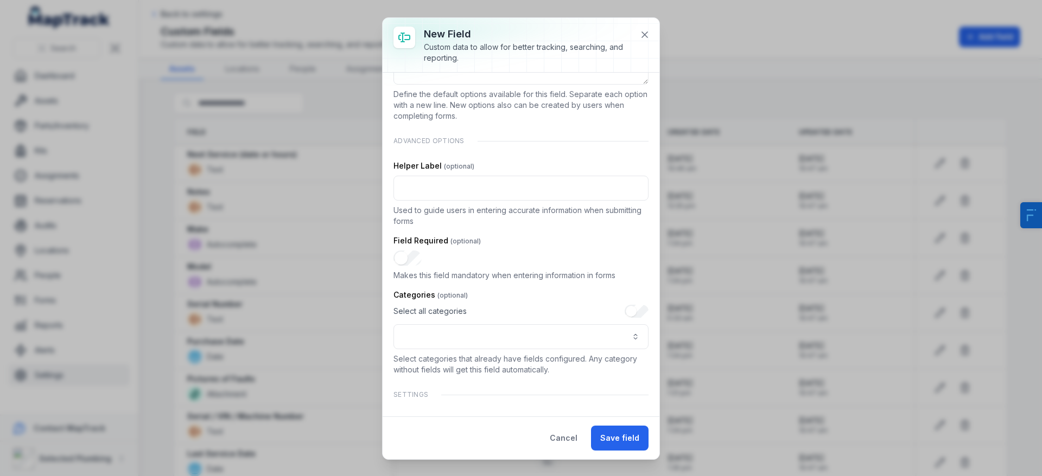
scroll to position [223, 0]
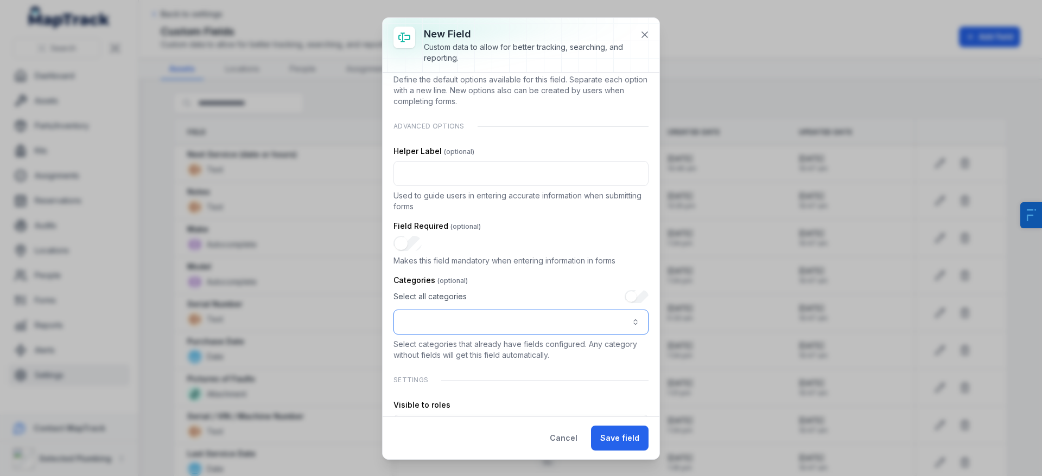
click at [461, 323] on button ":rgp:-form-item-label" at bounding box center [520, 322] width 255 height 25
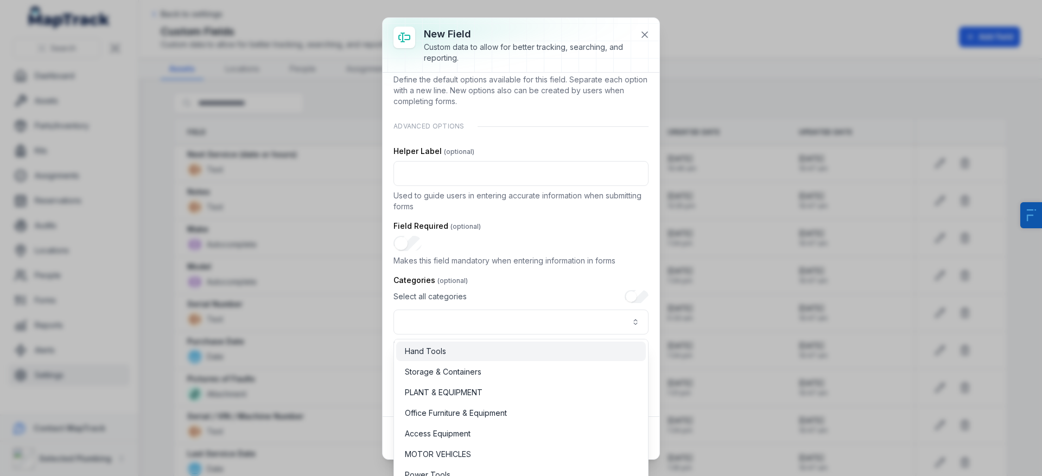
click at [458, 360] on div "Hand Tools" at bounding box center [521, 352] width 250 height 20
click at [448, 462] on div "MOTOR VEHICLES" at bounding box center [521, 455] width 250 height 20
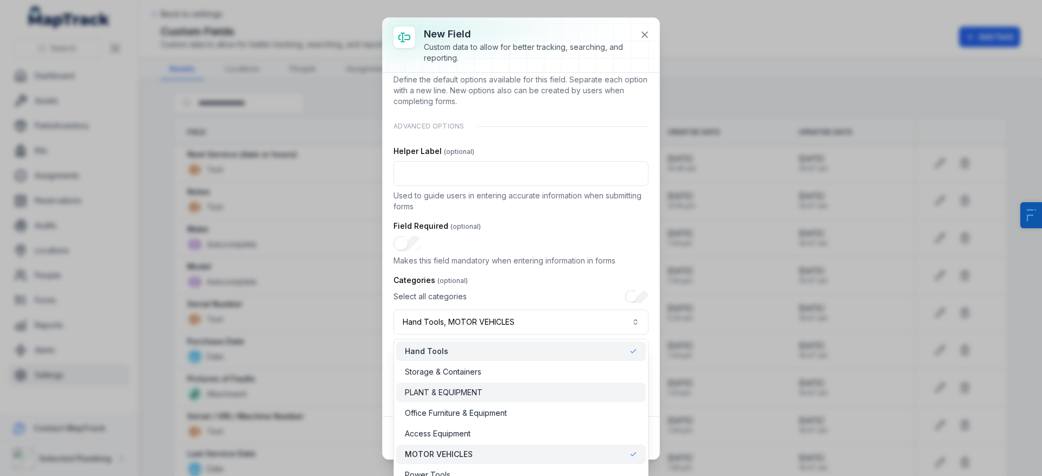
click at [434, 391] on span "PLANT & EQUIPMENT" at bounding box center [444, 392] width 78 height 11
click at [420, 354] on span "Hand Tools" at bounding box center [426, 351] width 43 height 11
click at [422, 377] on span "Storage & Containers" at bounding box center [443, 372] width 77 height 11
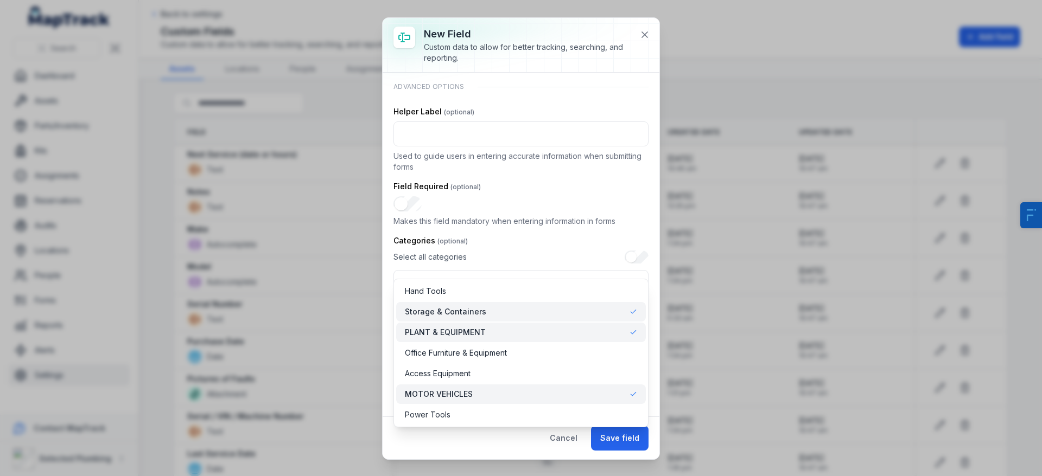
scroll to position [283, 0]
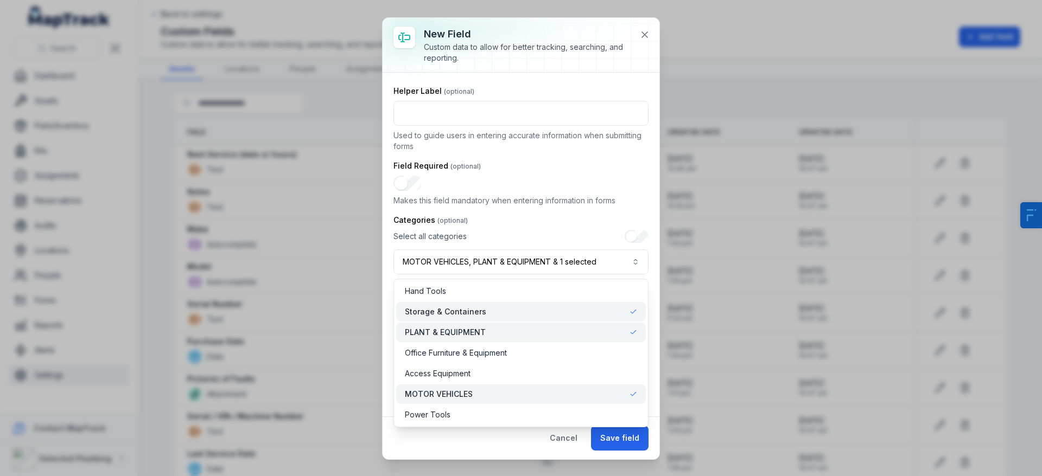
click at [519, 441] on div "**********" at bounding box center [521, 239] width 277 height 442
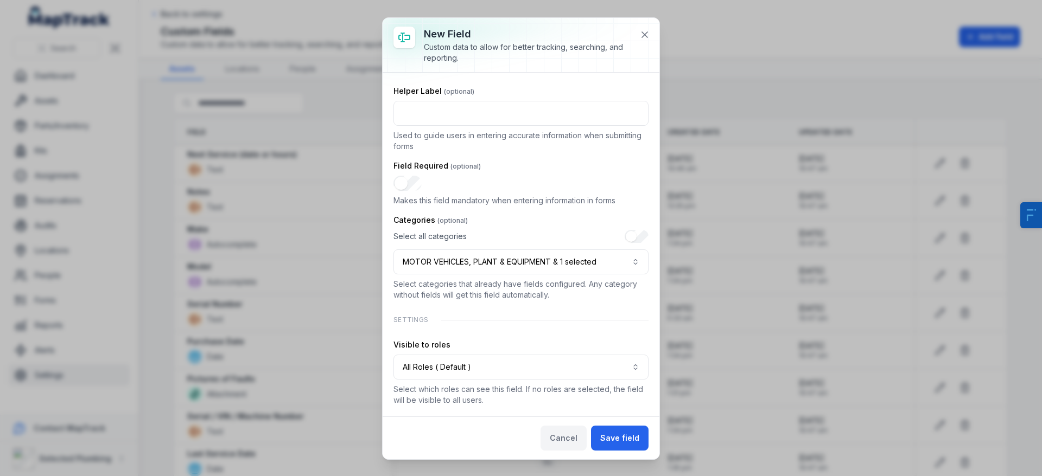
click at [581, 435] on button "Cancel" at bounding box center [563, 438] width 46 height 25
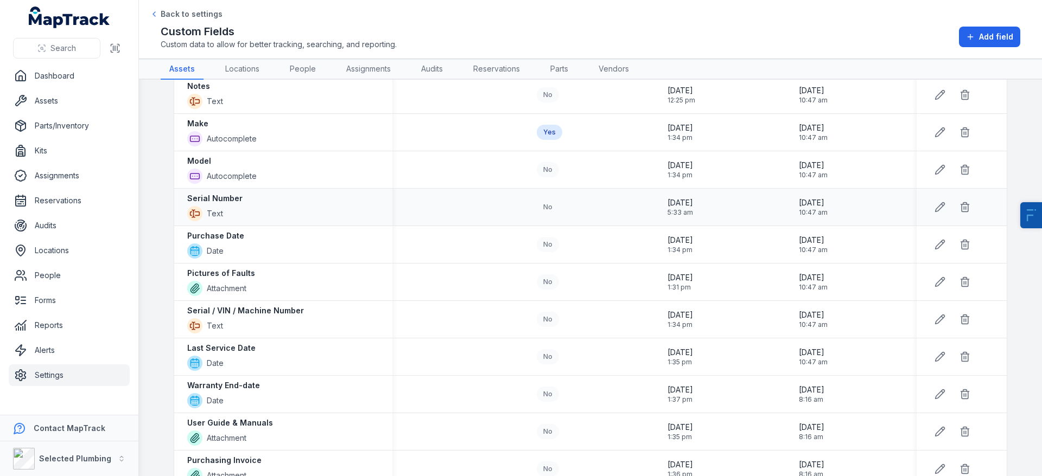
scroll to position [114, 0]
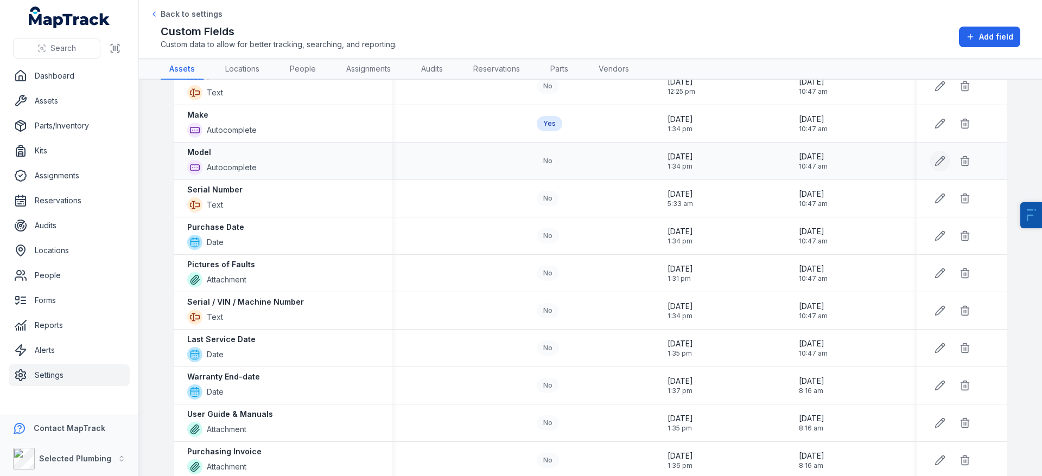
click at [932, 161] on button at bounding box center [939, 161] width 21 height 21
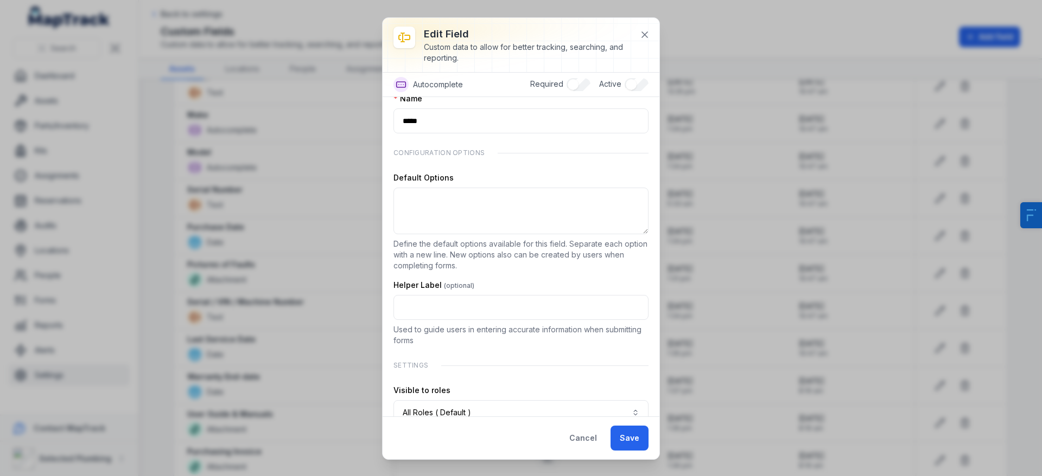
scroll to position [0, 0]
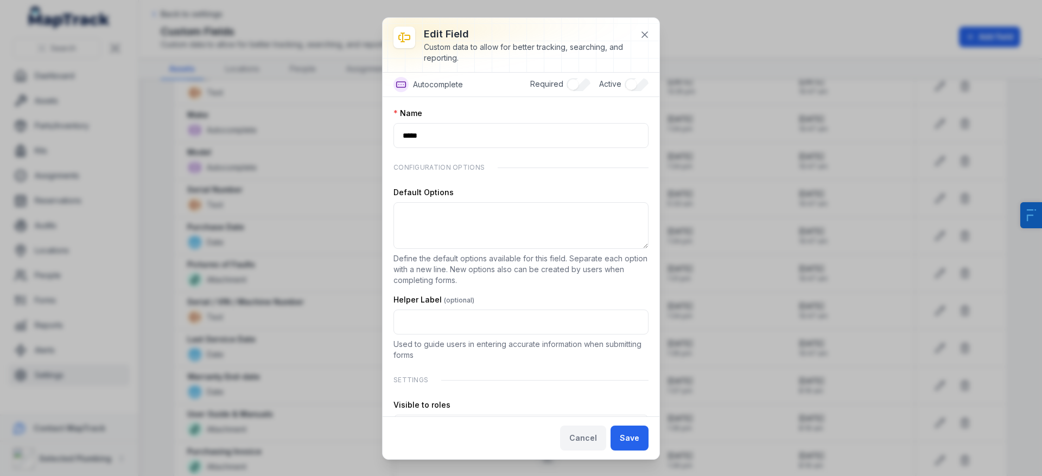
click at [576, 433] on button "Cancel" at bounding box center [583, 438] width 46 height 25
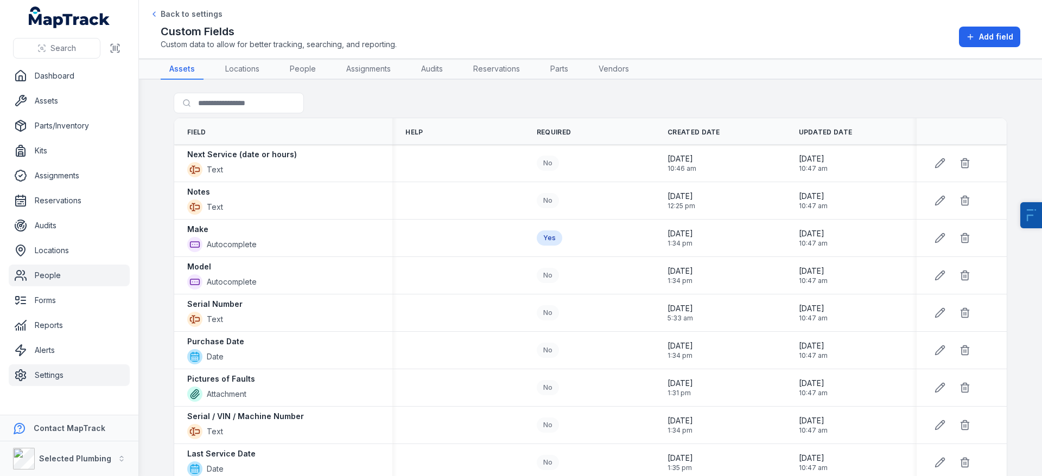
click at [52, 272] on link "People" at bounding box center [69, 276] width 121 height 22
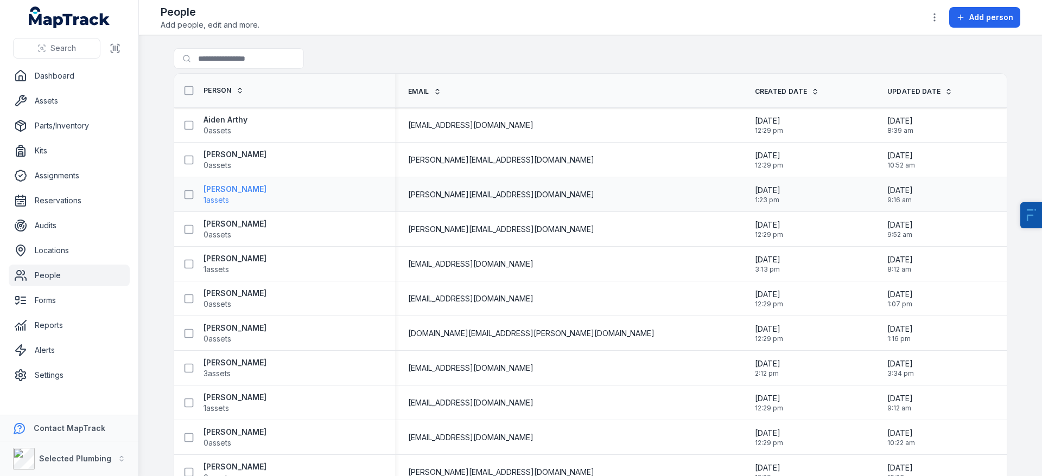
click at [236, 192] on strong "Alex Bennett" at bounding box center [234, 189] width 63 height 11
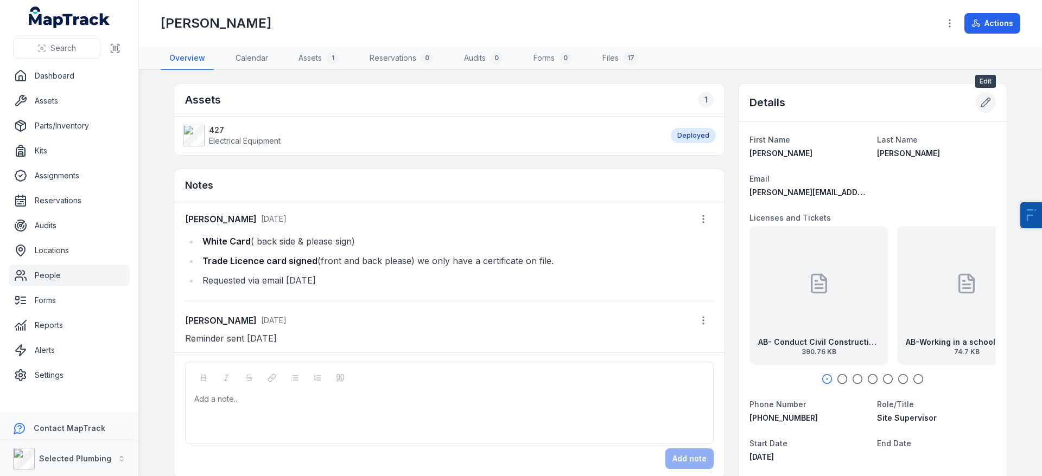
click at [978, 107] on button at bounding box center [985, 102] width 21 height 21
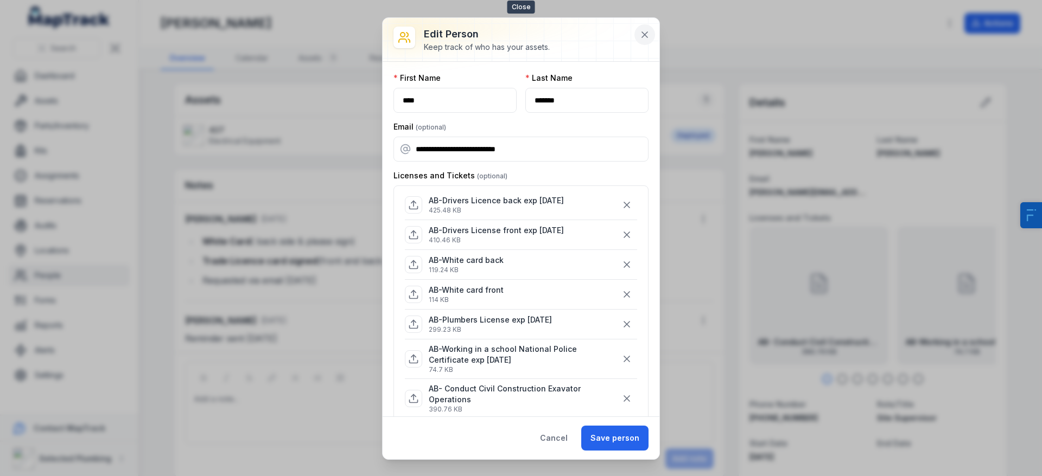
click at [643, 41] on button at bounding box center [644, 34] width 21 height 21
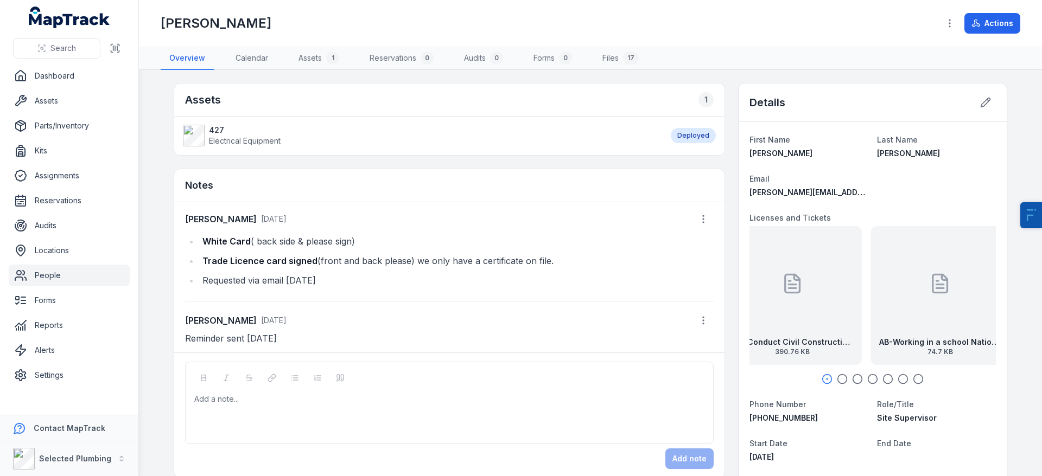
drag, startPoint x: 959, startPoint y: 269, endPoint x: 867, endPoint y: 293, distance: 95.3
click at [870, 293] on div "AB-Working in a school National Police Certificate exp 18.02.28 74.7 KB" at bounding box center [939, 295] width 139 height 139
drag, startPoint x: 914, startPoint y: 327, endPoint x: 709, endPoint y: 368, distance: 209.2
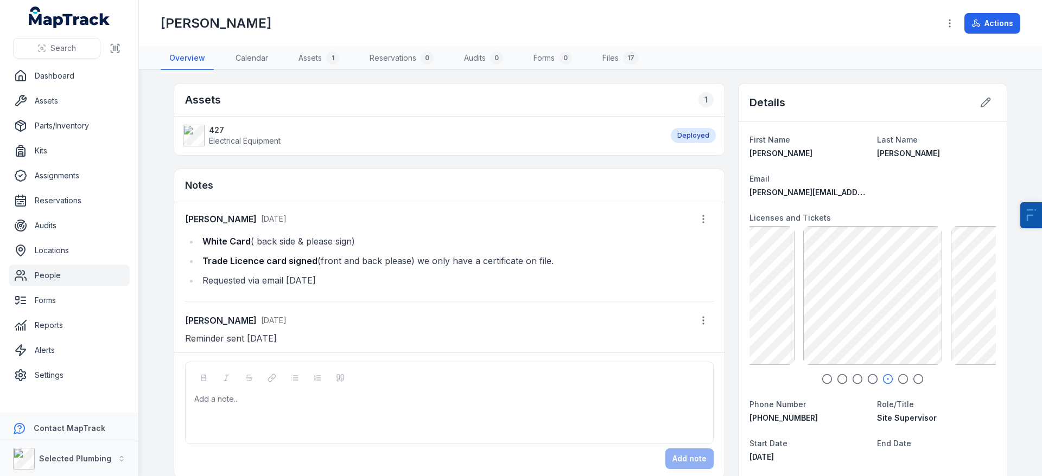
click at [599, 184] on div "Notes" at bounding box center [449, 185] width 550 height 33
click at [50, 376] on link "Settings" at bounding box center [69, 376] width 121 height 22
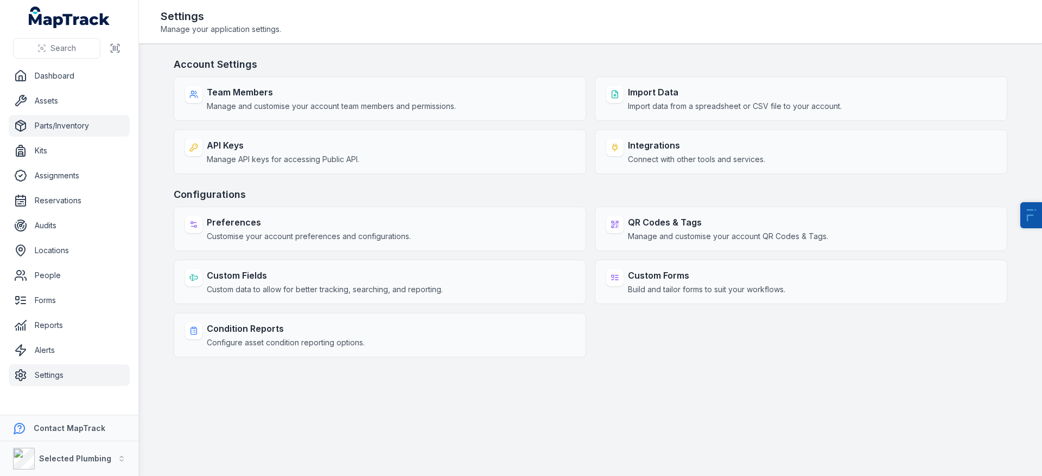
click at [59, 123] on link "Parts/Inventory" at bounding box center [69, 126] width 121 height 22
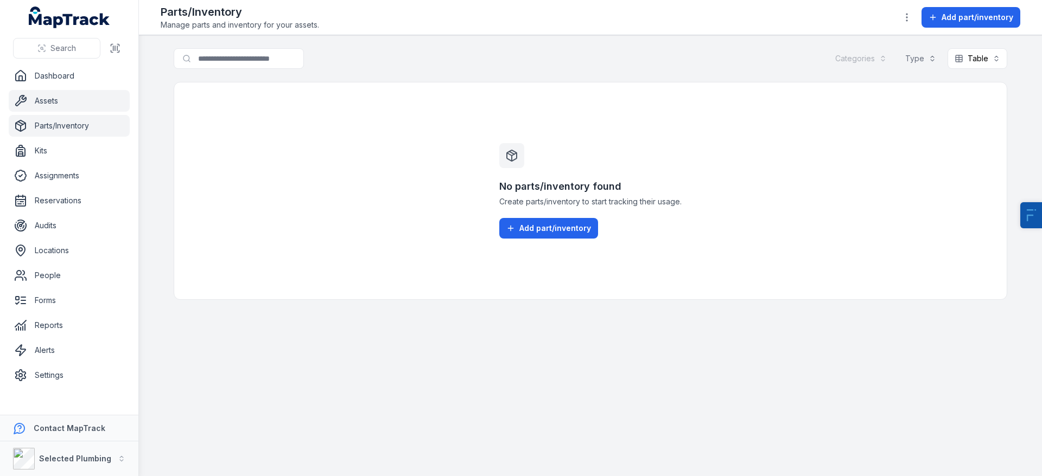
click at [53, 95] on link "Assets" at bounding box center [69, 101] width 121 height 22
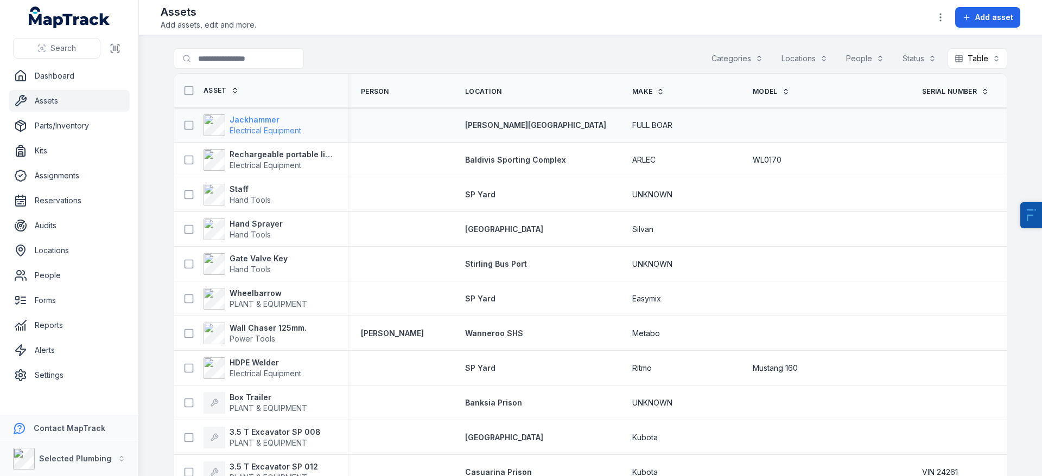
click at [266, 134] on span "Electrical Equipment" at bounding box center [266, 130] width 72 height 9
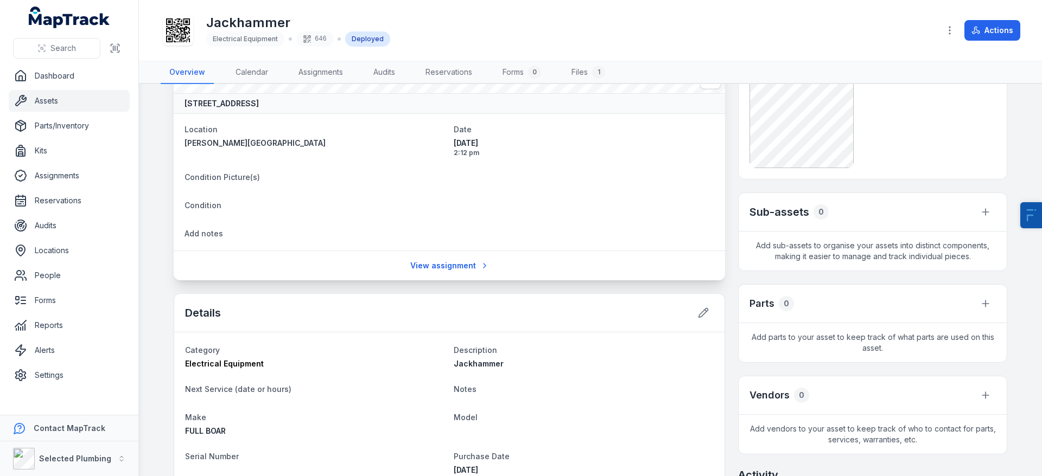
scroll to position [115, 0]
click at [983, 399] on button at bounding box center [985, 393] width 21 height 21
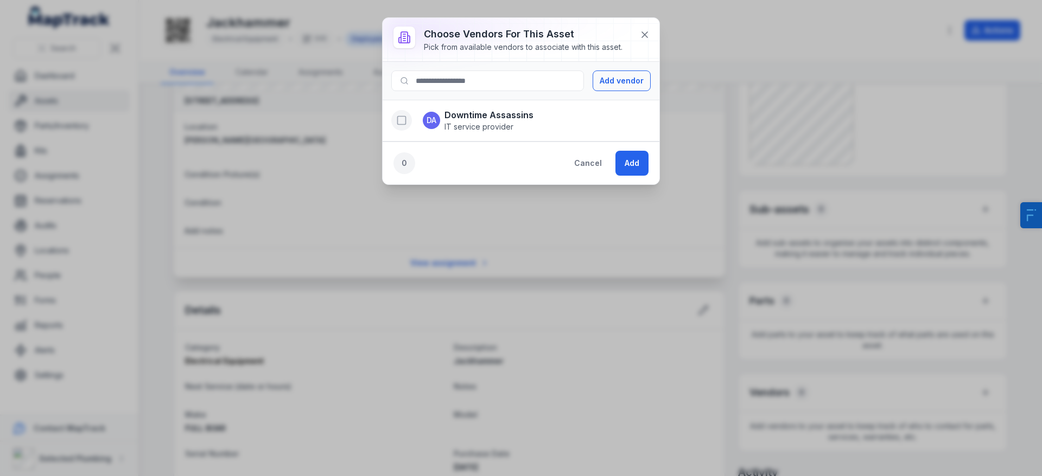
click at [404, 124] on rect "button" at bounding box center [402, 121] width 8 height 8
click at [479, 115] on strong "Downtime Assassins" at bounding box center [488, 115] width 89 height 13
click at [639, 163] on button "Add" at bounding box center [631, 163] width 33 height 25
